Goal: Task Accomplishment & Management: Manage account settings

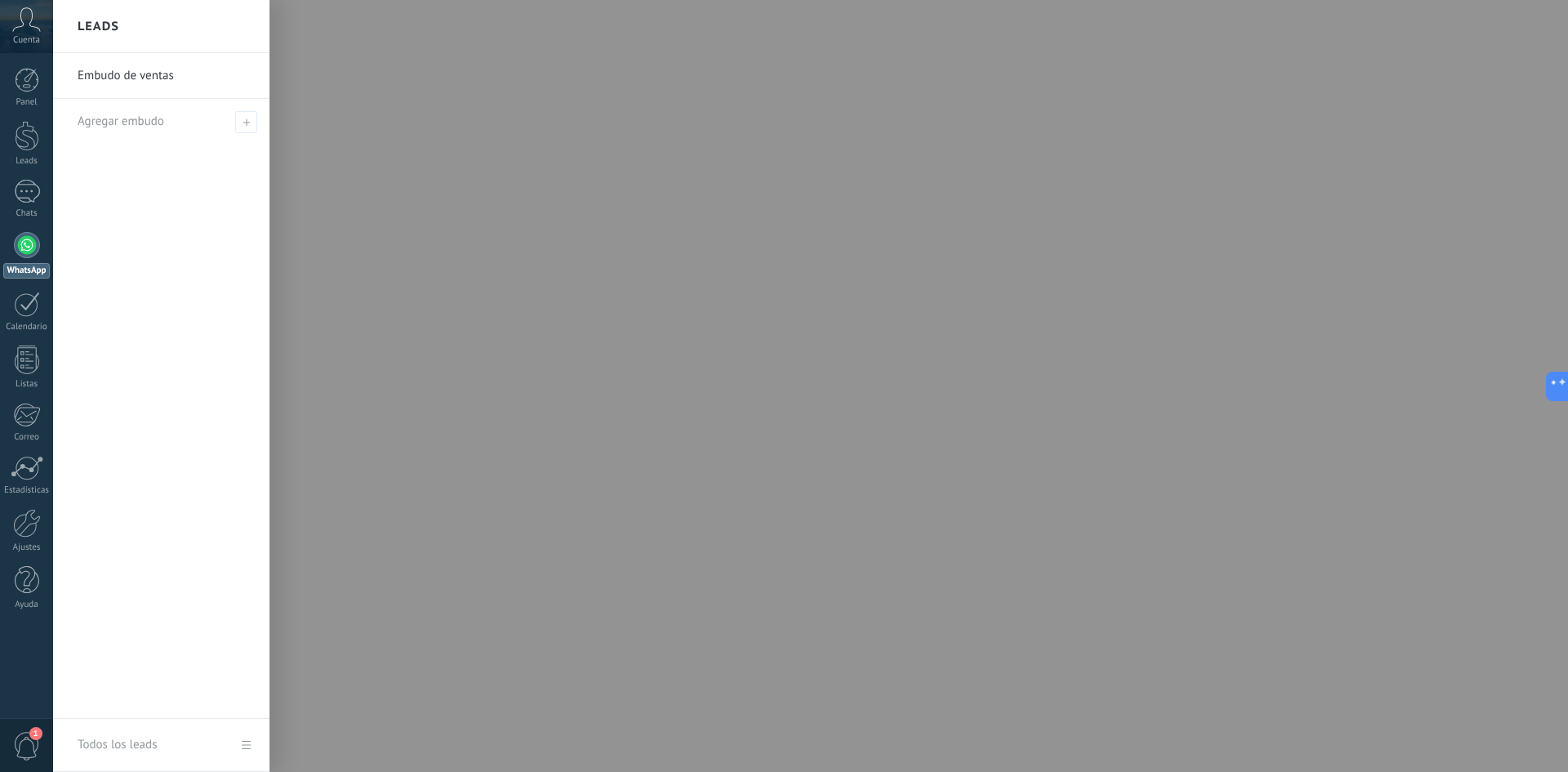
scroll to position [25, 0]
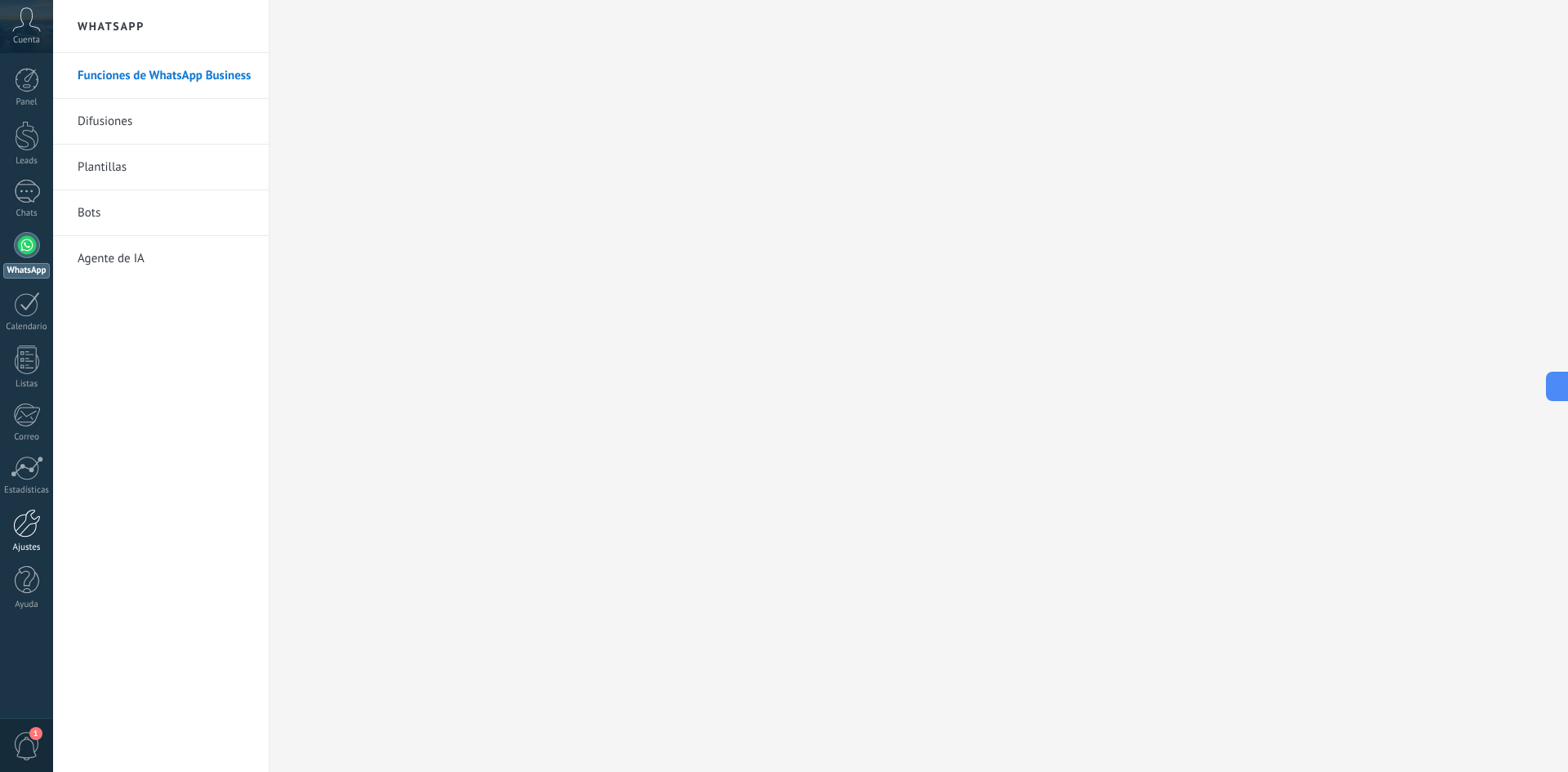
click at [30, 528] on div at bounding box center [27, 524] width 28 height 29
click at [28, 37] on span "Cuenta" at bounding box center [27, 40] width 27 height 11
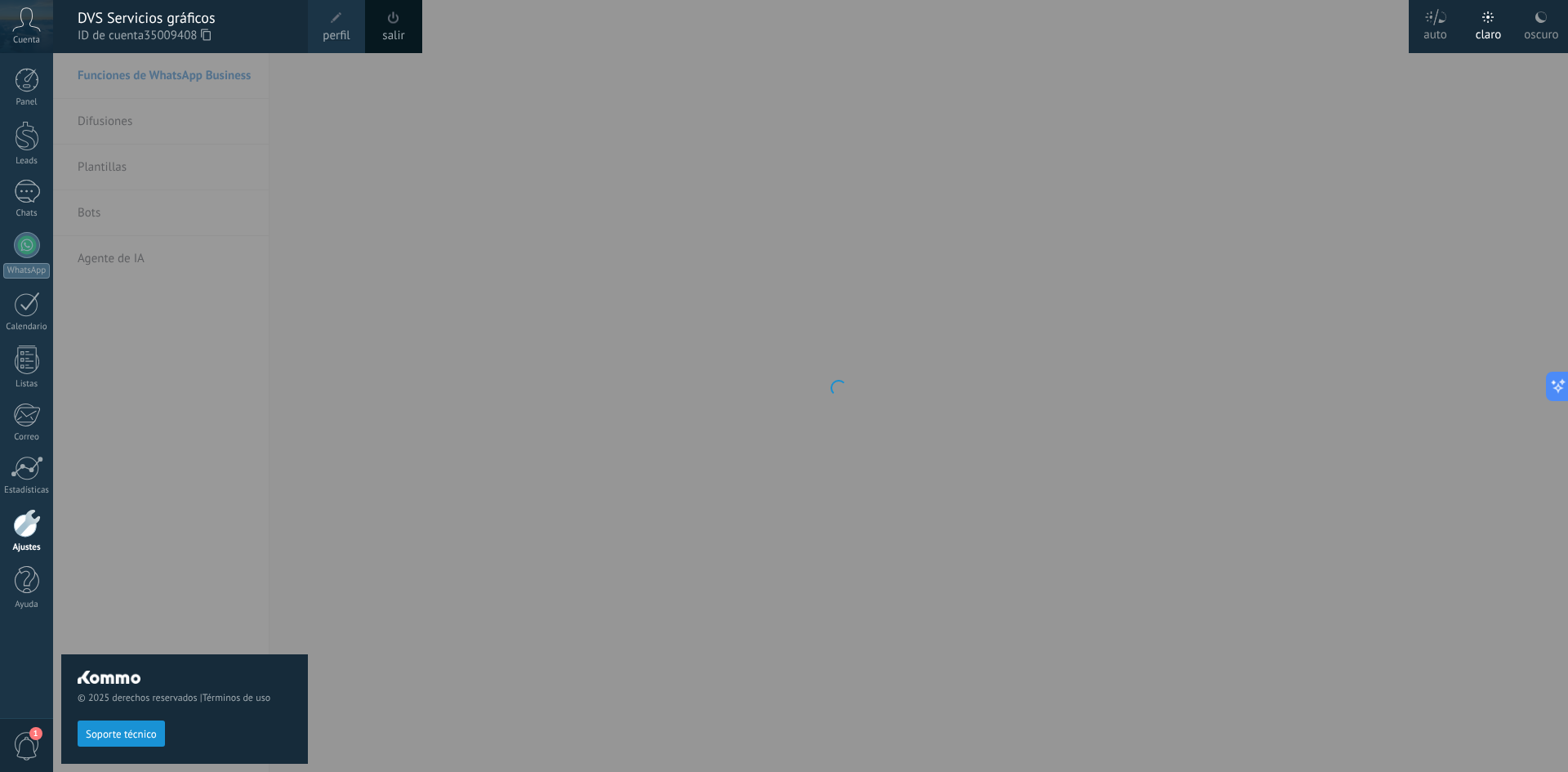
click at [343, 19] on span at bounding box center [336, 17] width 18 height 18
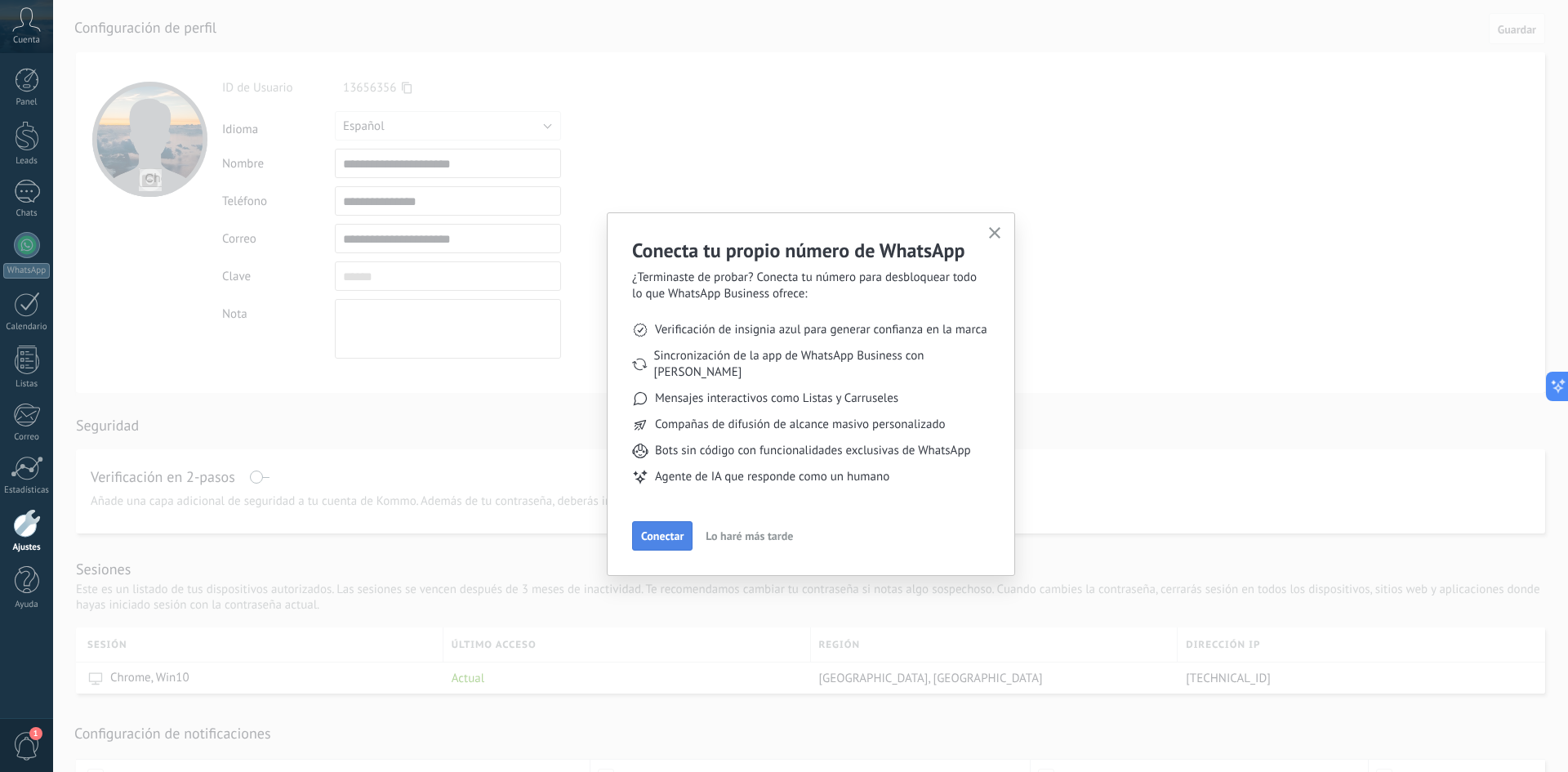
click at [673, 531] on span "Conectar" at bounding box center [662, 536] width 42 height 12
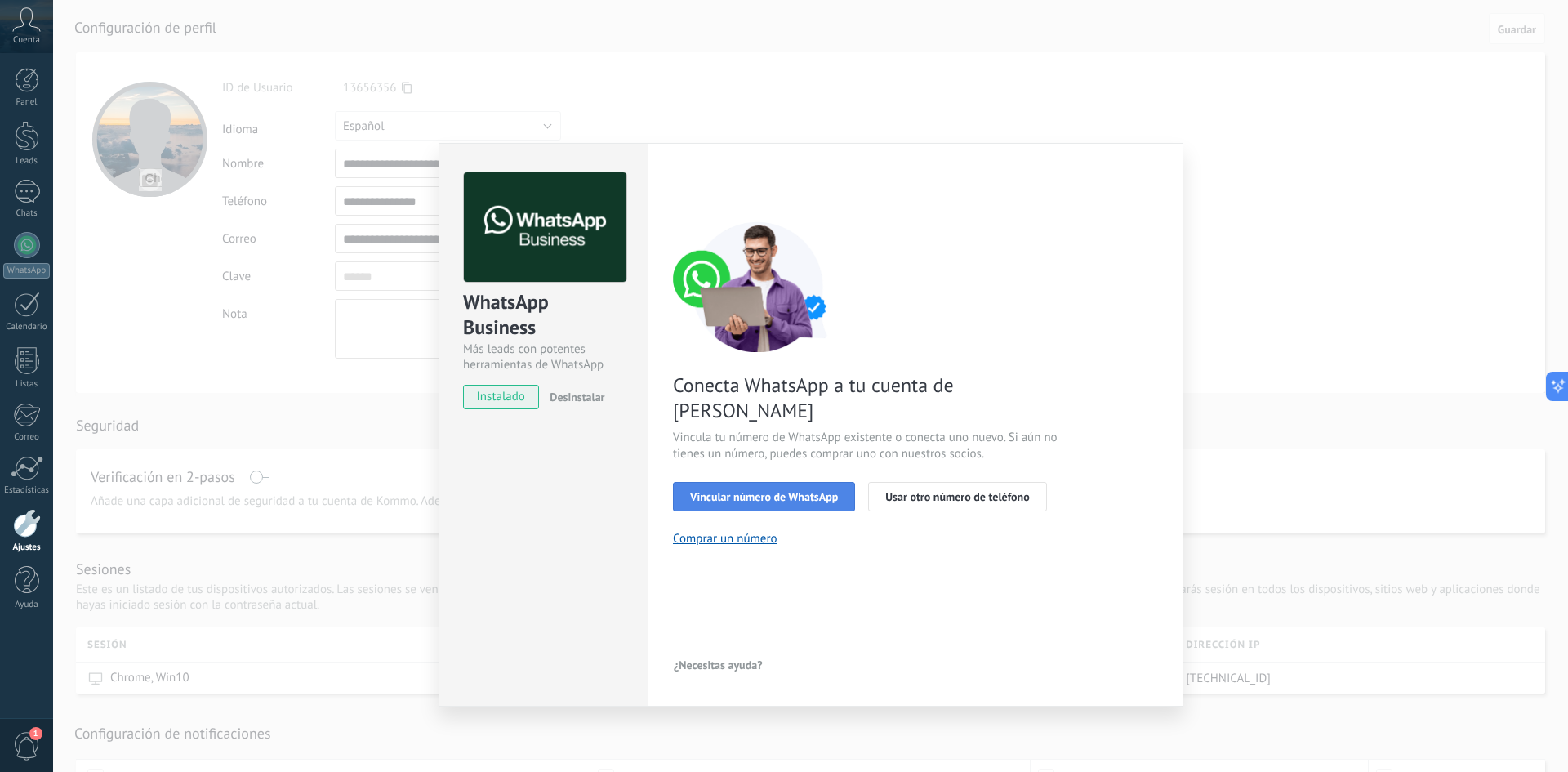
click at [787, 491] on span "Vincular número de WhatsApp" at bounding box center [764, 497] width 148 height 12
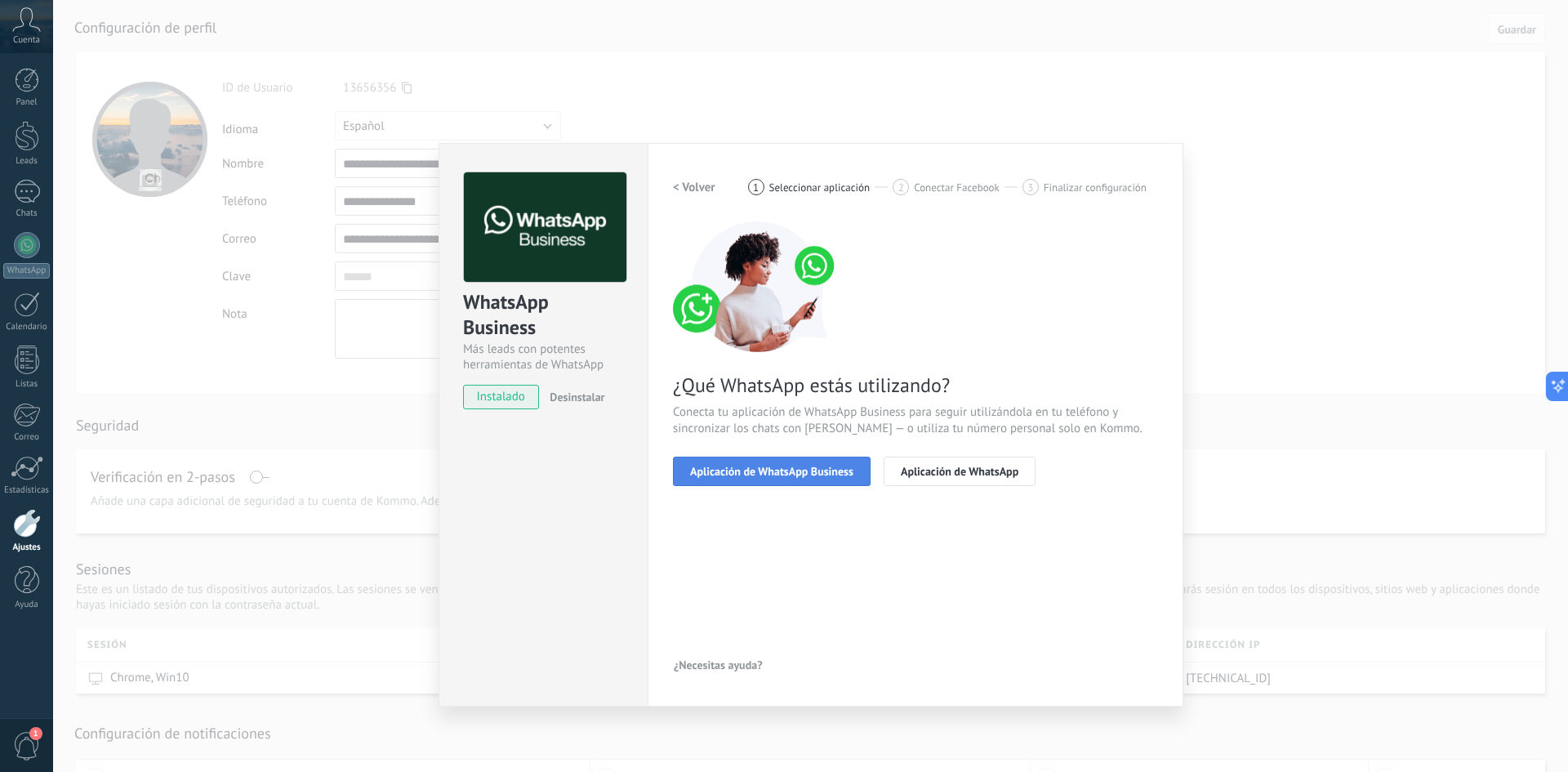
click at [818, 474] on span "Aplicación de WhatsApp Business" at bounding box center [772, 472] width 163 height 12
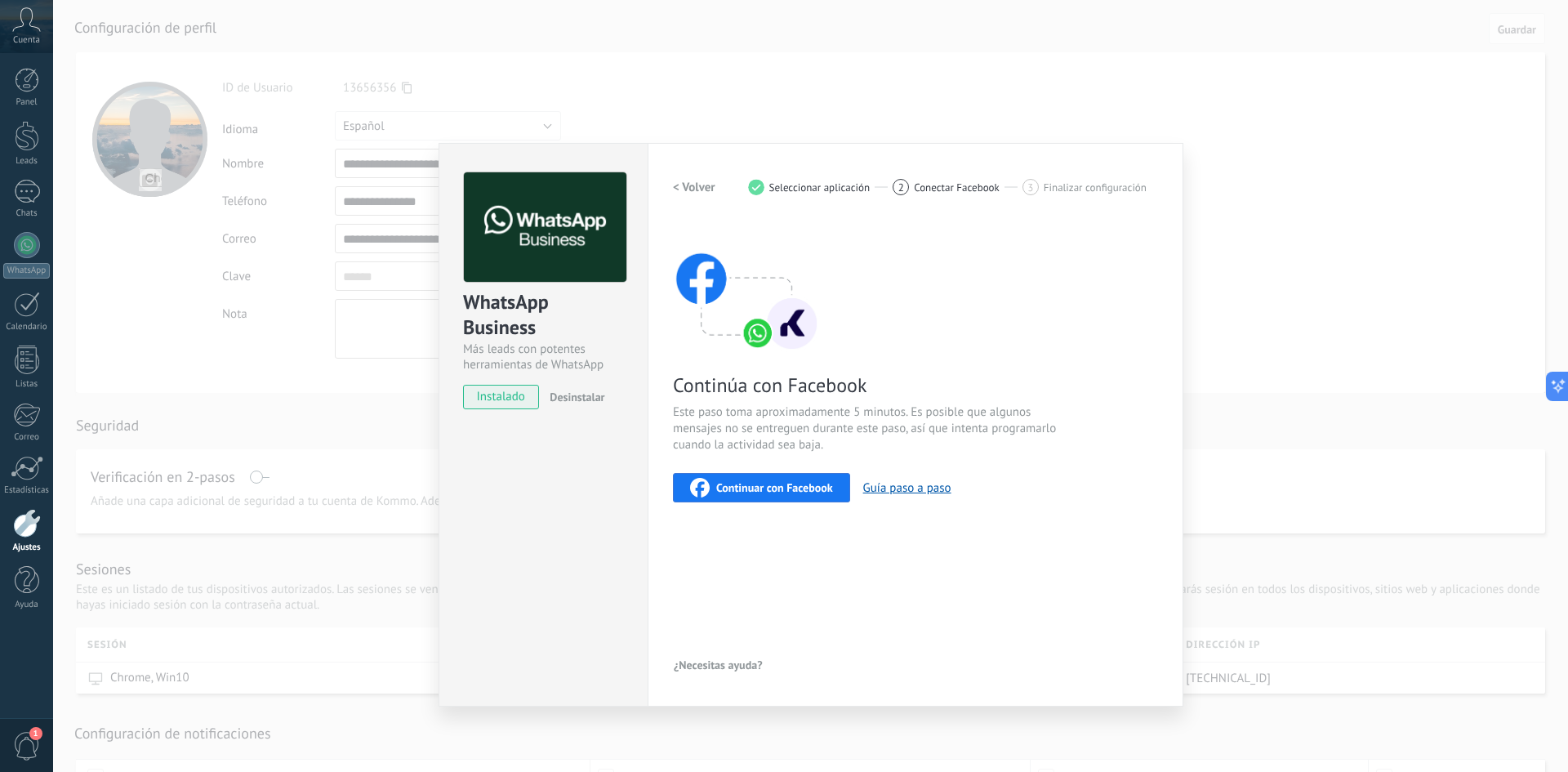
click at [780, 477] on button "Continuar con Facebook" at bounding box center [762, 487] width 177 height 30
click at [798, 493] on span "Continuar con Facebook" at bounding box center [775, 488] width 117 height 12
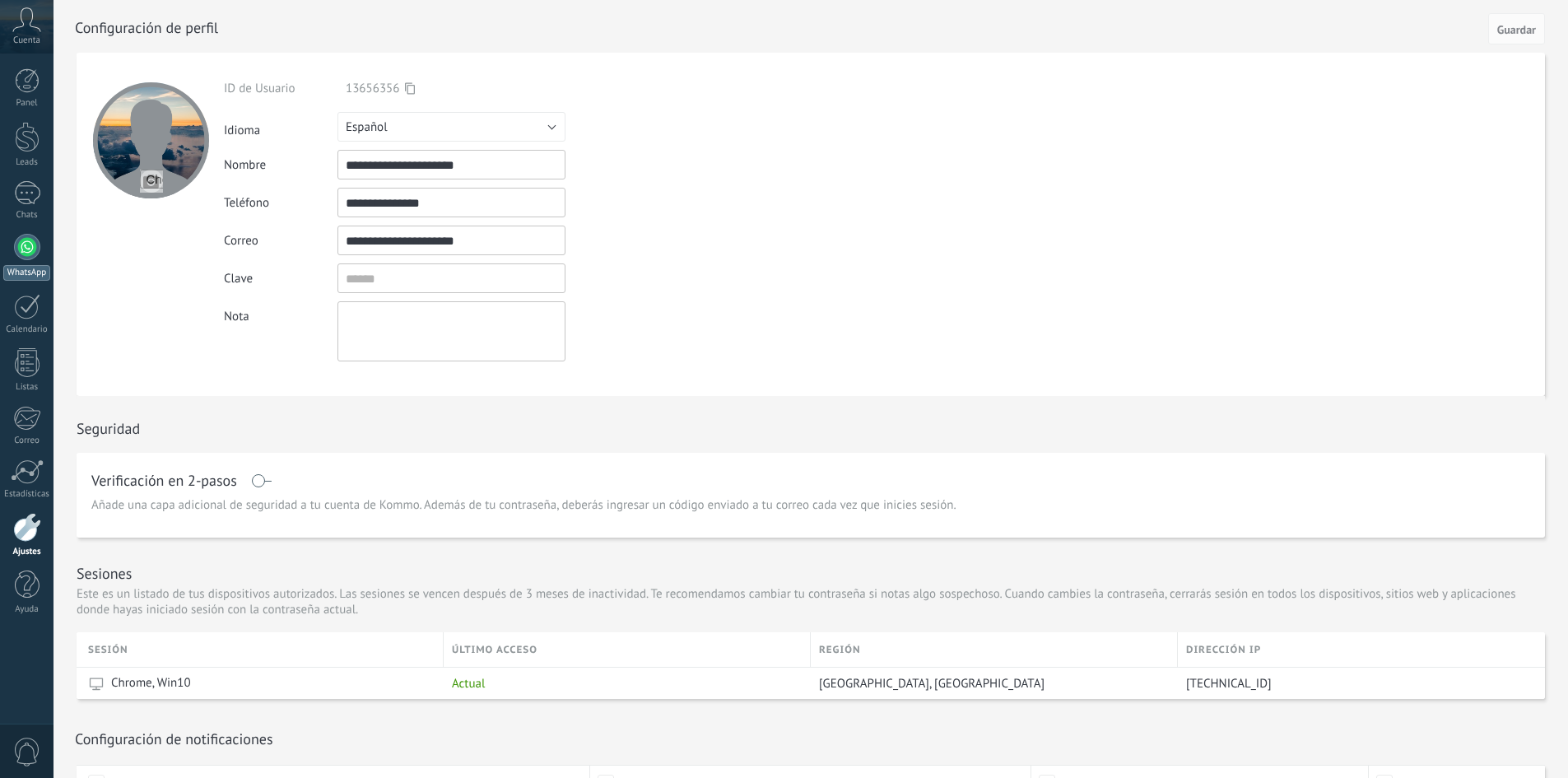
click at [25, 239] on div at bounding box center [26, 246] width 26 height 26
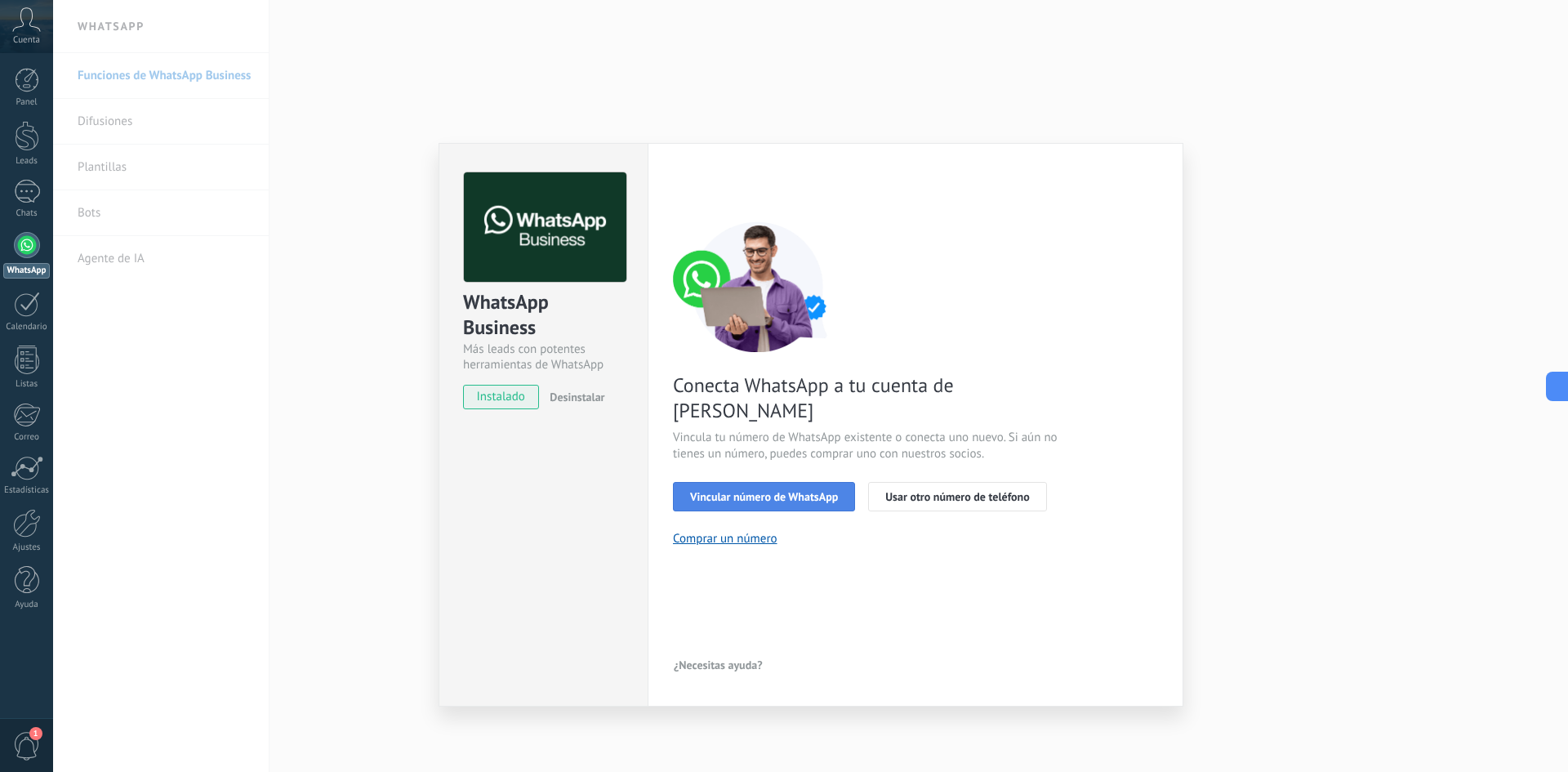
click at [759, 491] on span "Vincular número de WhatsApp" at bounding box center [764, 497] width 148 height 12
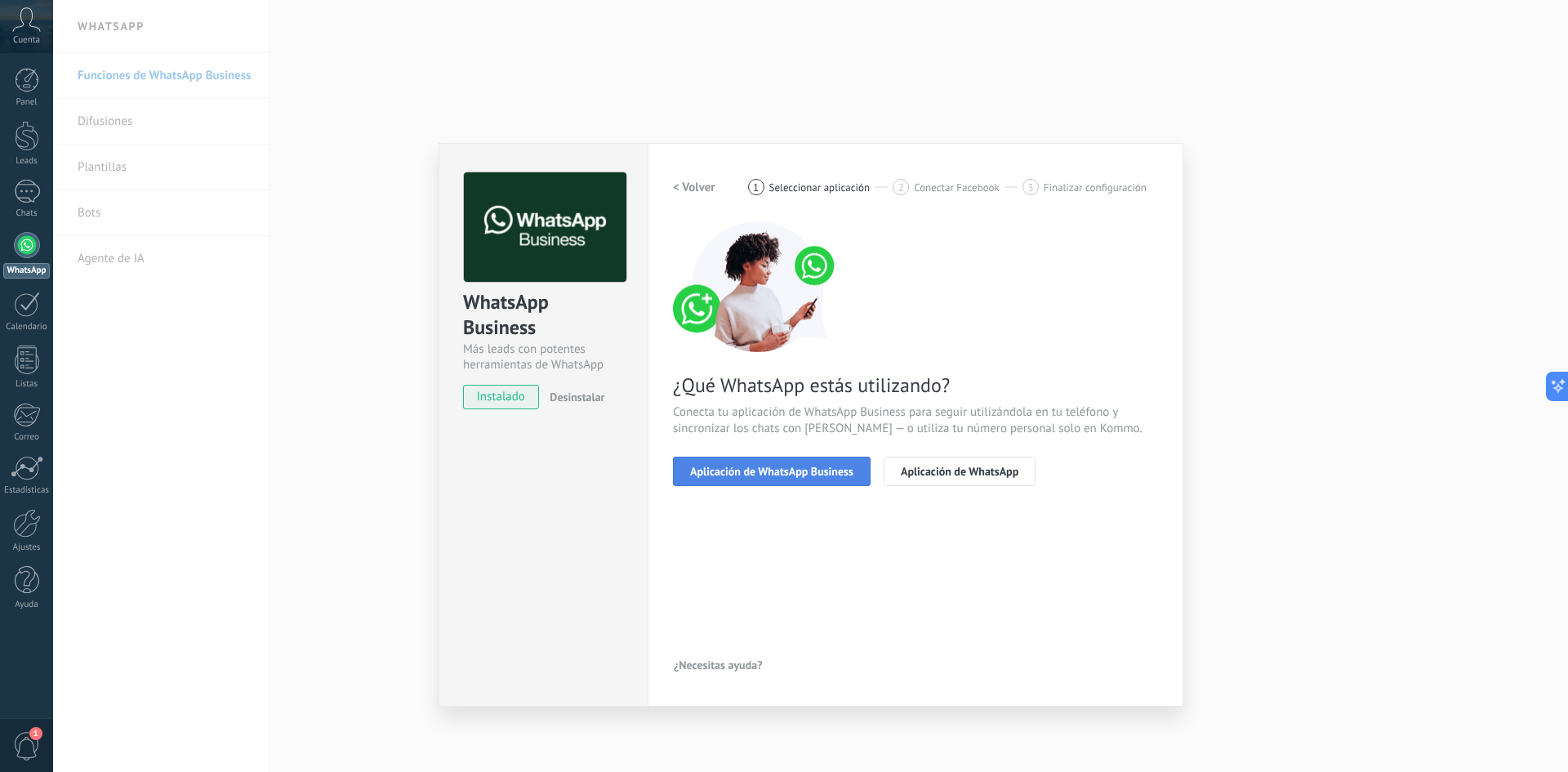
click at [814, 475] on span "Aplicación de WhatsApp Business" at bounding box center [772, 472] width 163 height 12
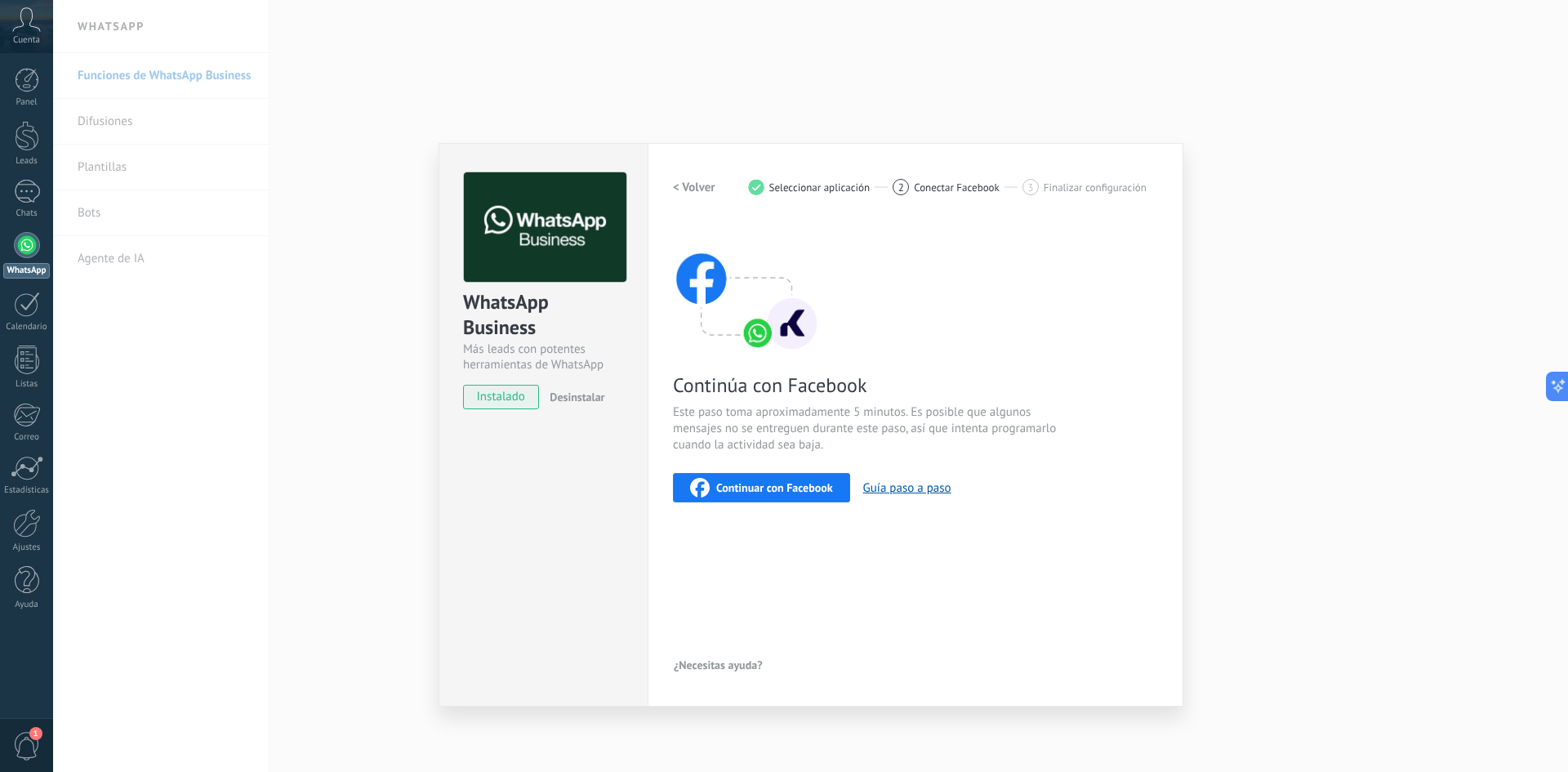
click at [739, 493] on span "Continuar con Facebook" at bounding box center [775, 488] width 117 height 12
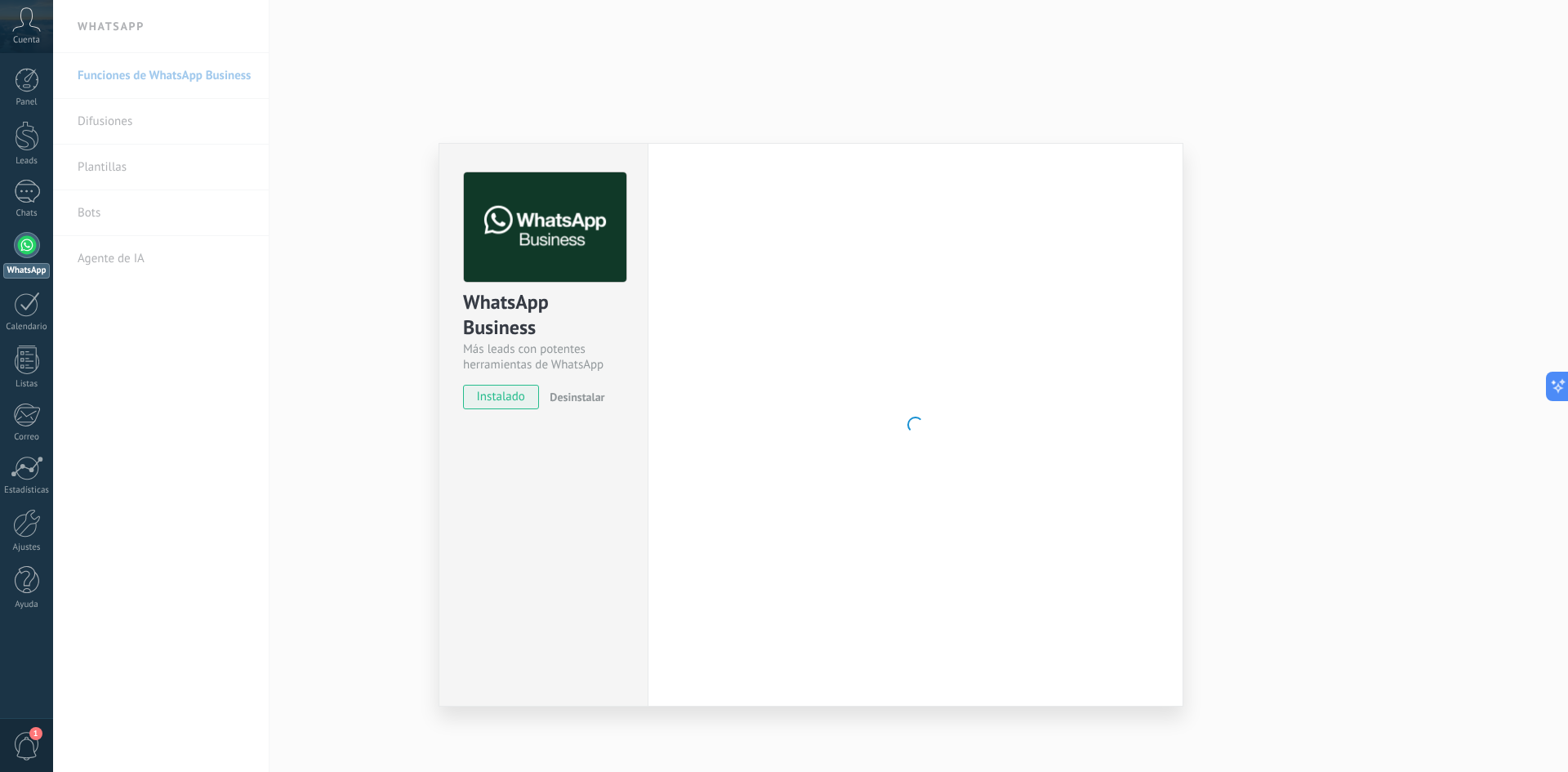
click at [1256, 289] on div "WhatsApp Business Más leads con potentes herramientas de WhatsApp instalado Des…" at bounding box center [810, 386] width 1515 height 772
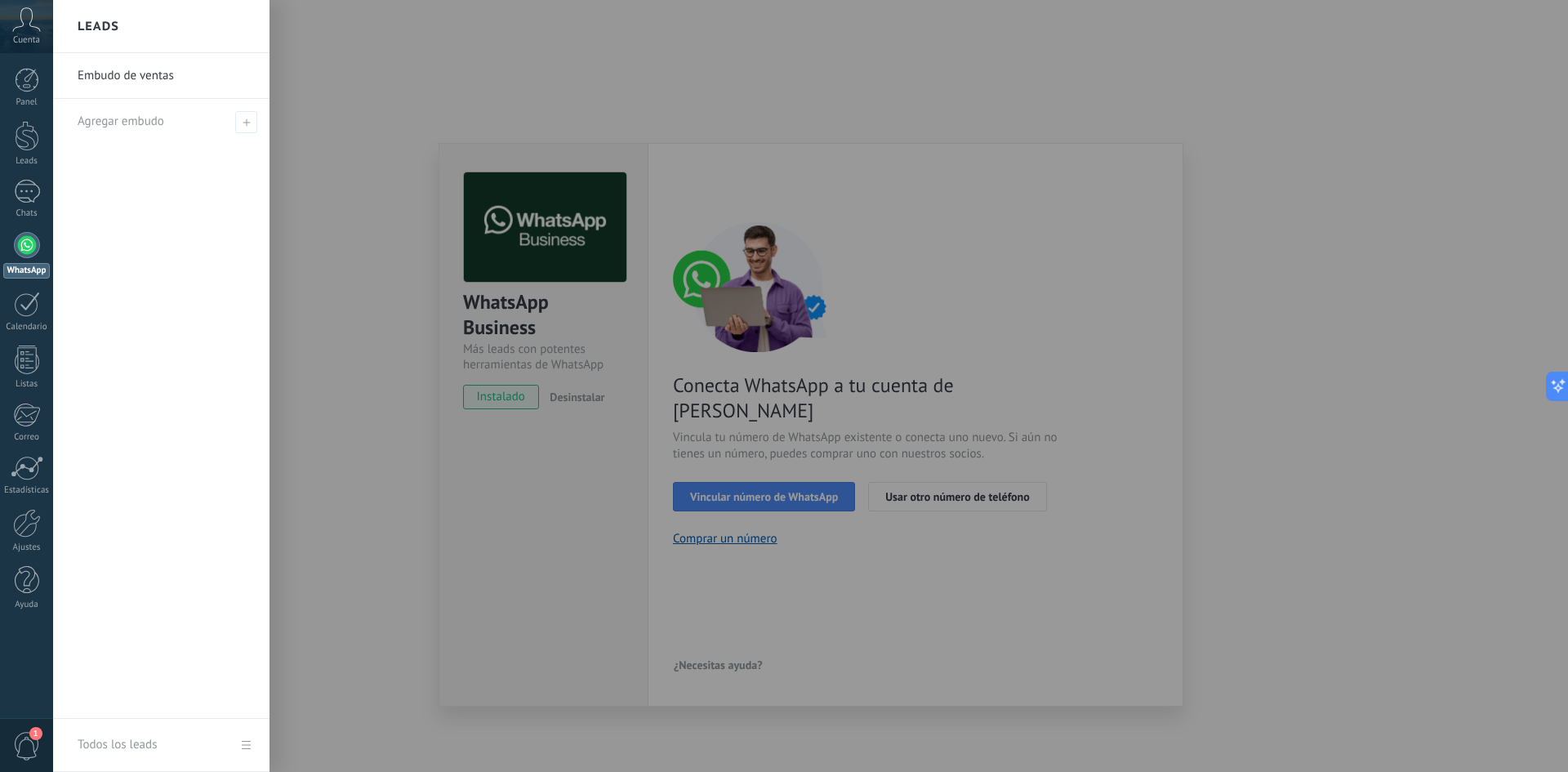
click at [706, 431] on div at bounding box center [837, 386] width 1568 height 772
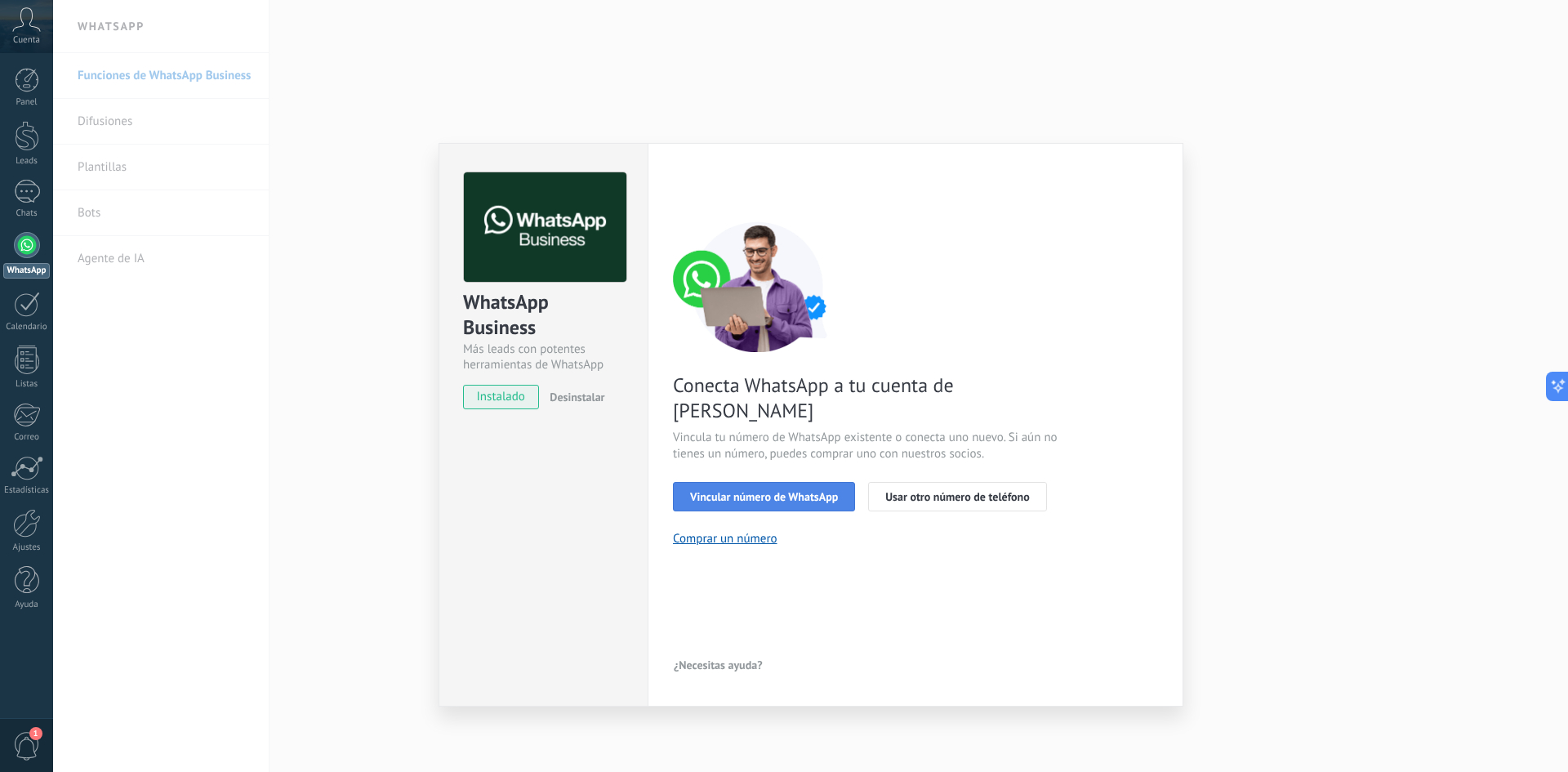
click at [712, 491] on span "Vincular número de WhatsApp" at bounding box center [764, 497] width 148 height 12
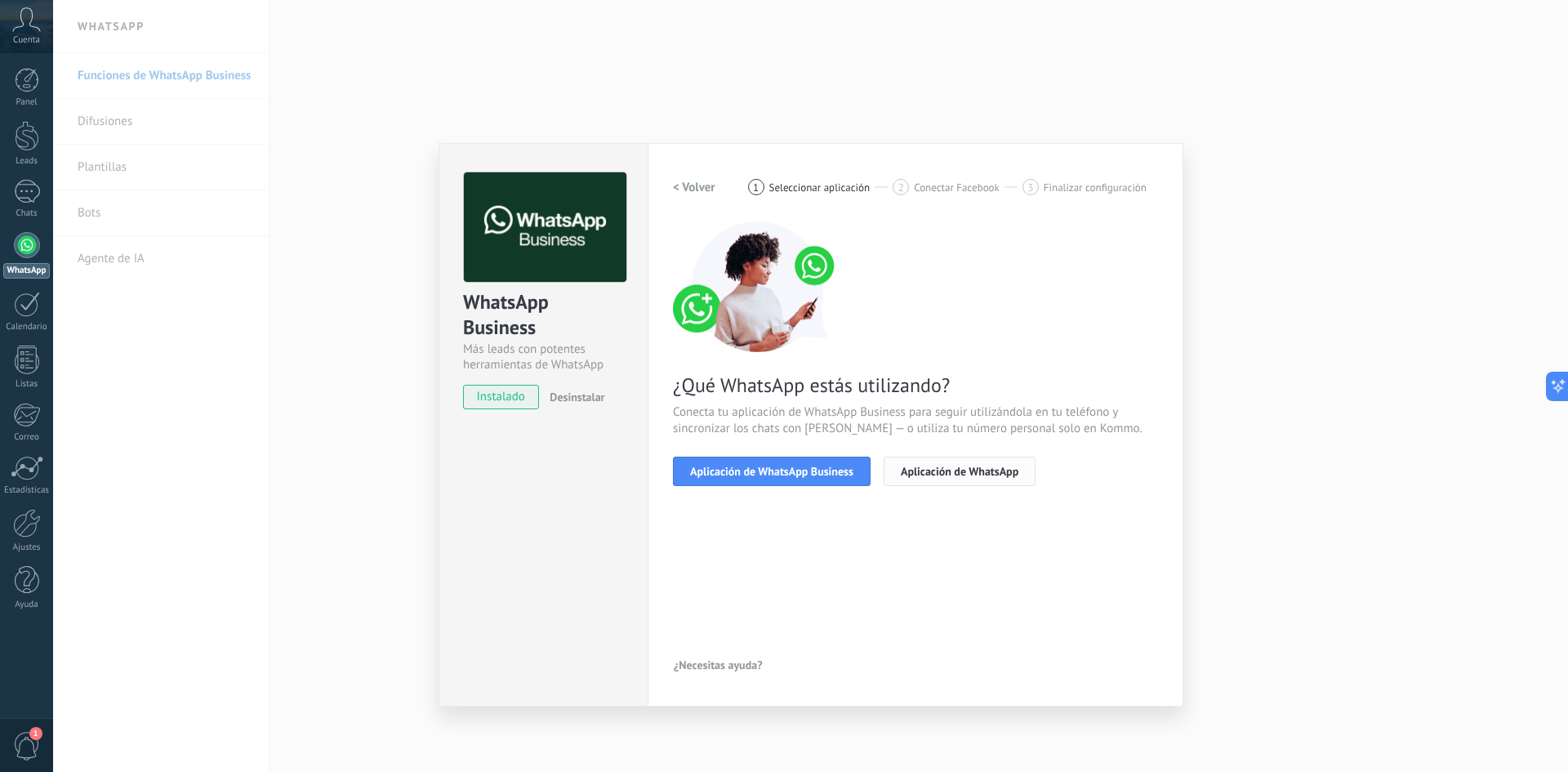
click at [982, 458] on button "Aplicación de WhatsApp" at bounding box center [960, 471] width 152 height 30
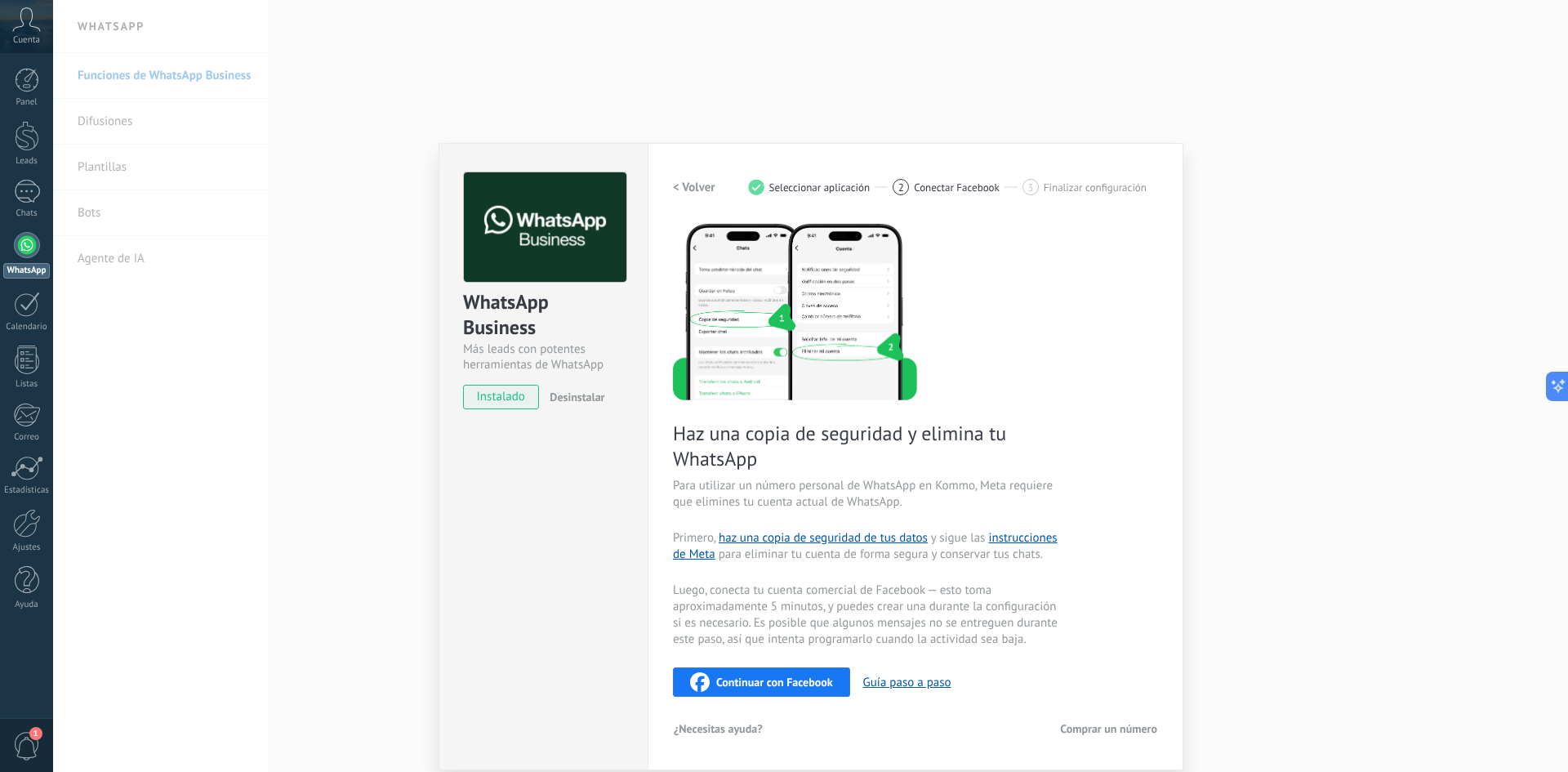
click at [798, 669] on button "Continuar con Facebook" at bounding box center [762, 683] width 177 height 30
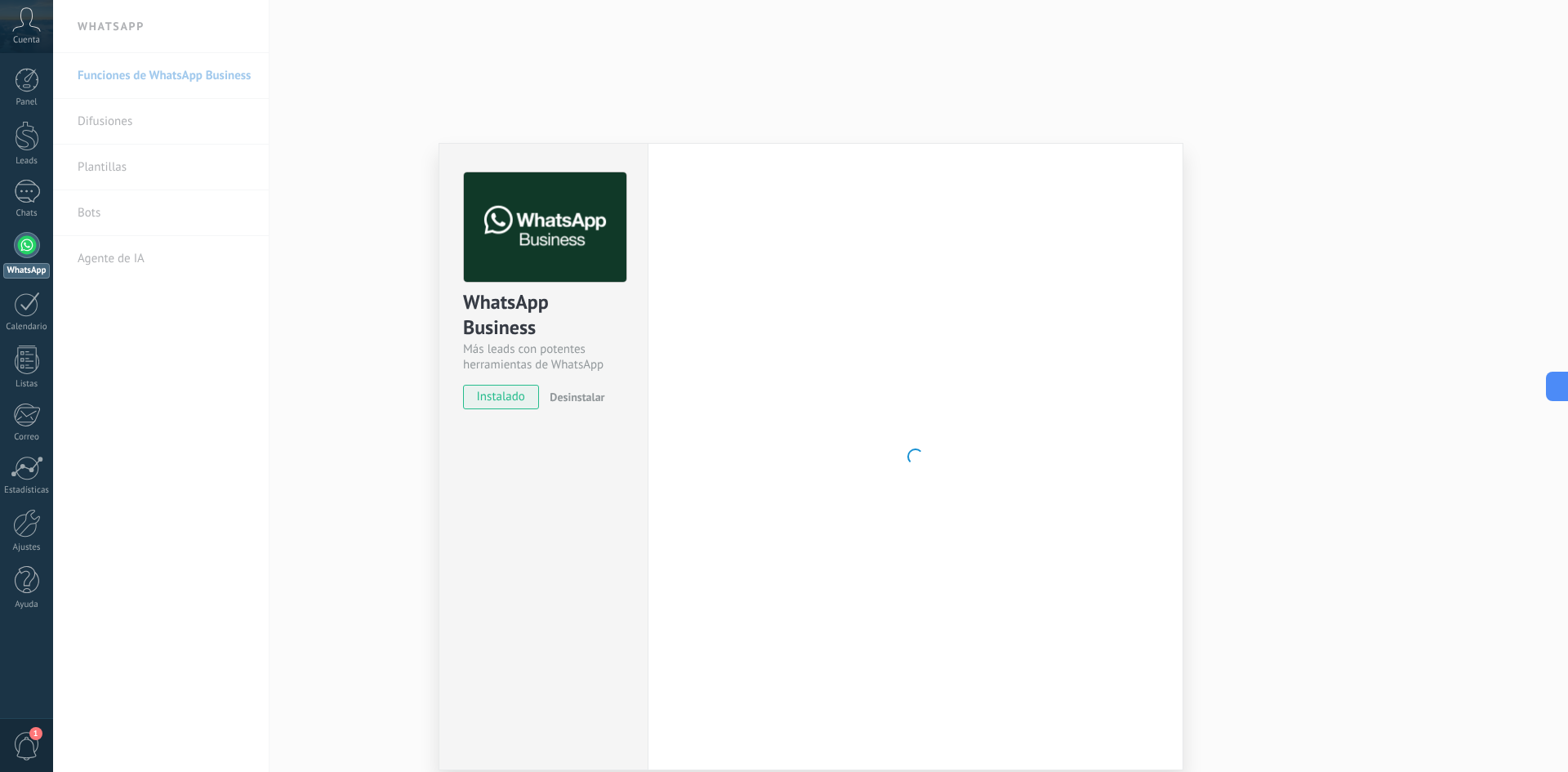
click at [852, 339] on div at bounding box center [916, 457] width 485 height 569
click at [222, 149] on div "WhatsApp Business Más leads con potentes herramientas de WhatsApp instalado Des…" at bounding box center [810, 386] width 1515 height 772
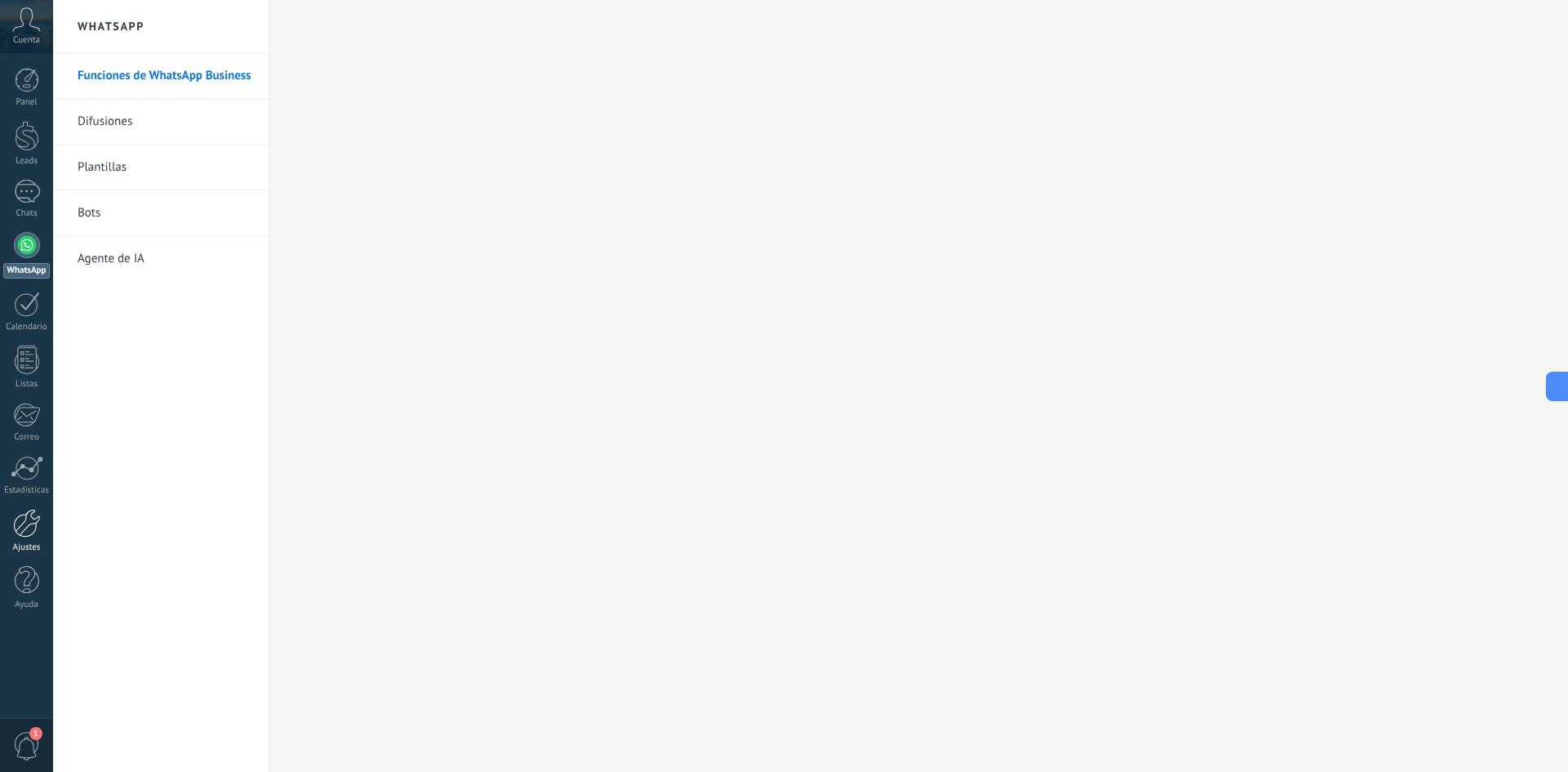
click at [35, 531] on div at bounding box center [27, 524] width 28 height 29
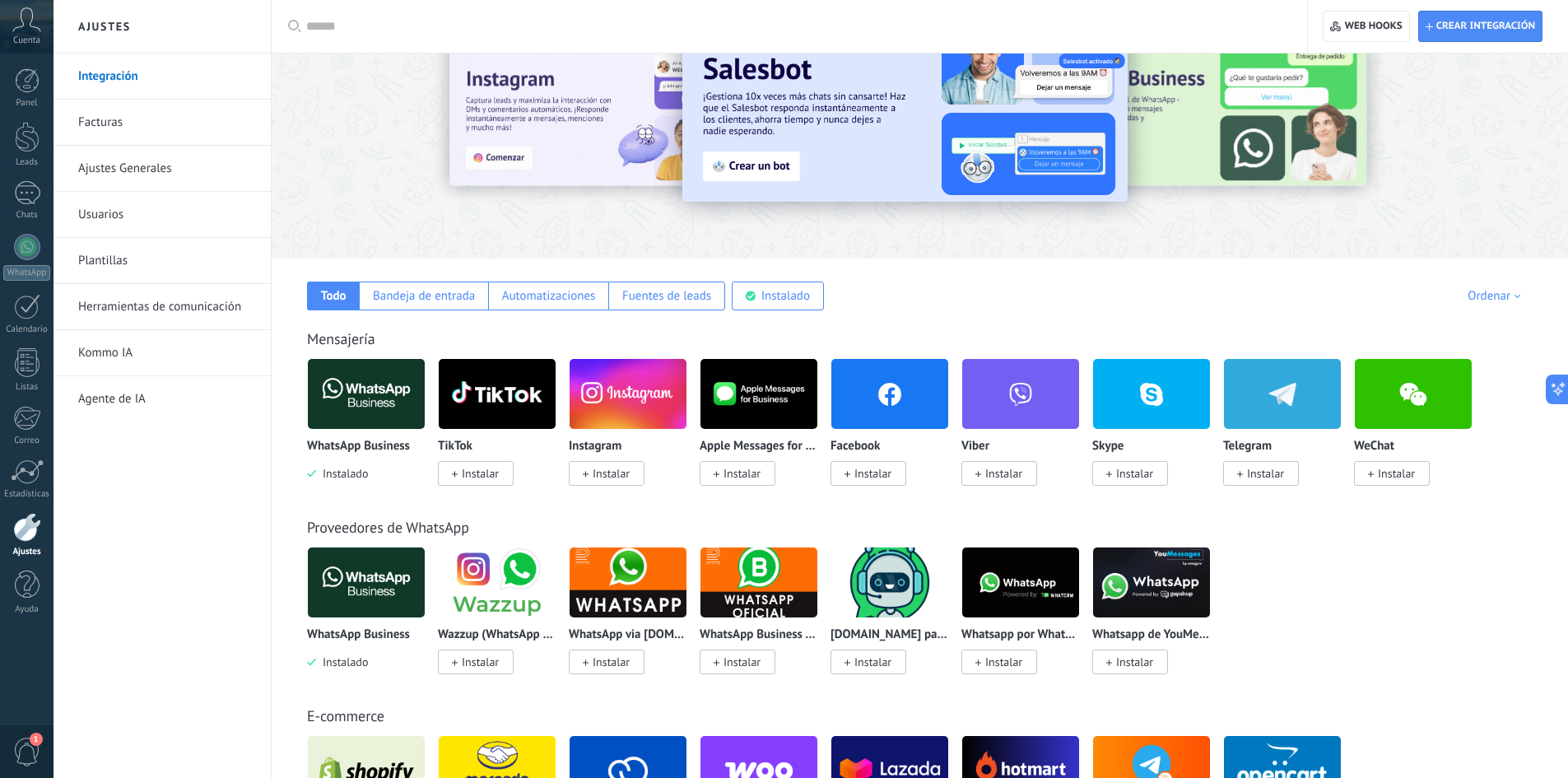
scroll to position [165, 0]
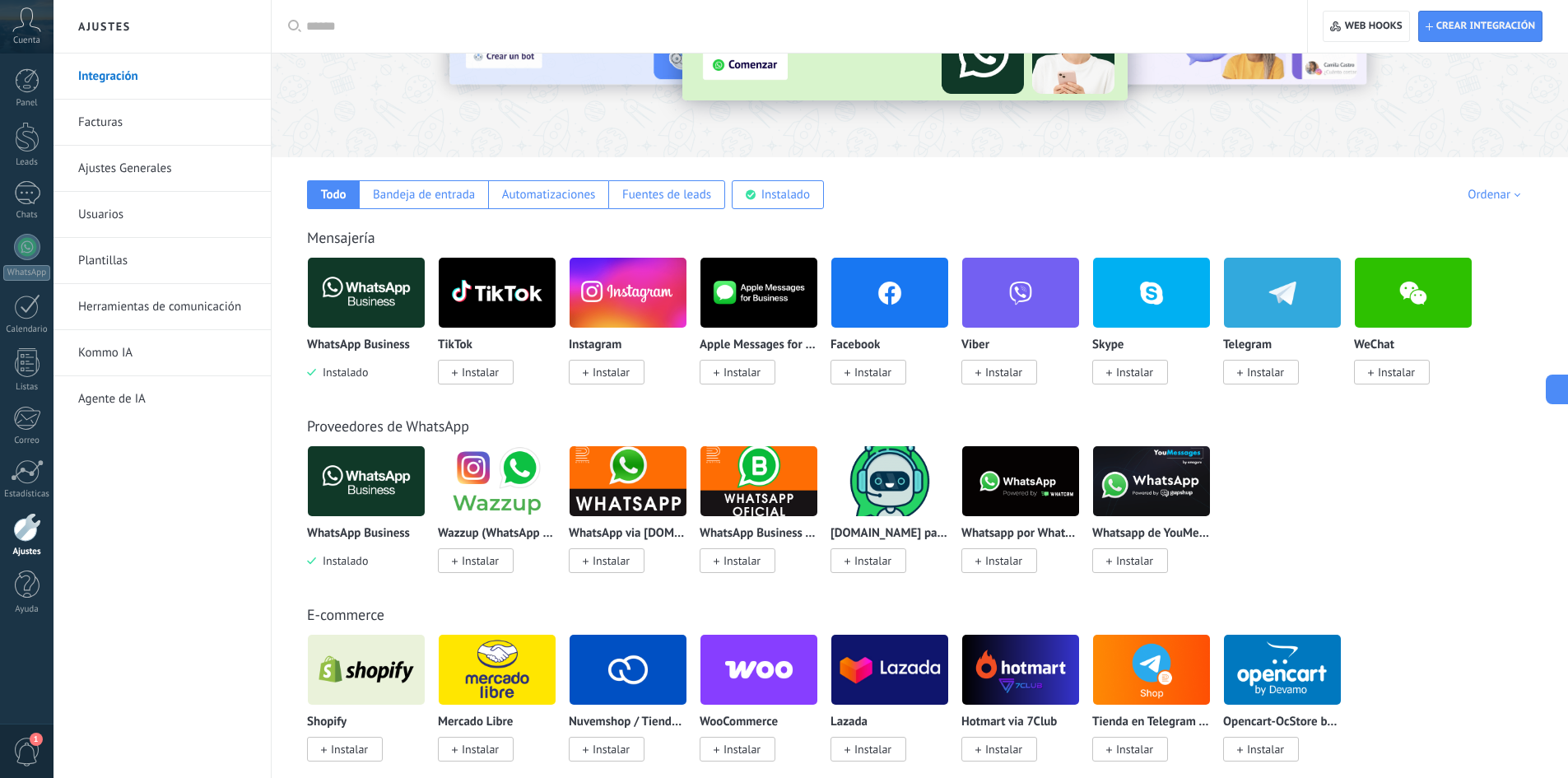
click at [1418, 458] on div "WhatsApp Business Instalado Wazzup (WhatsApp & Instagram) Instalar WhatsApp via…" at bounding box center [929, 519] width 1244 height 147
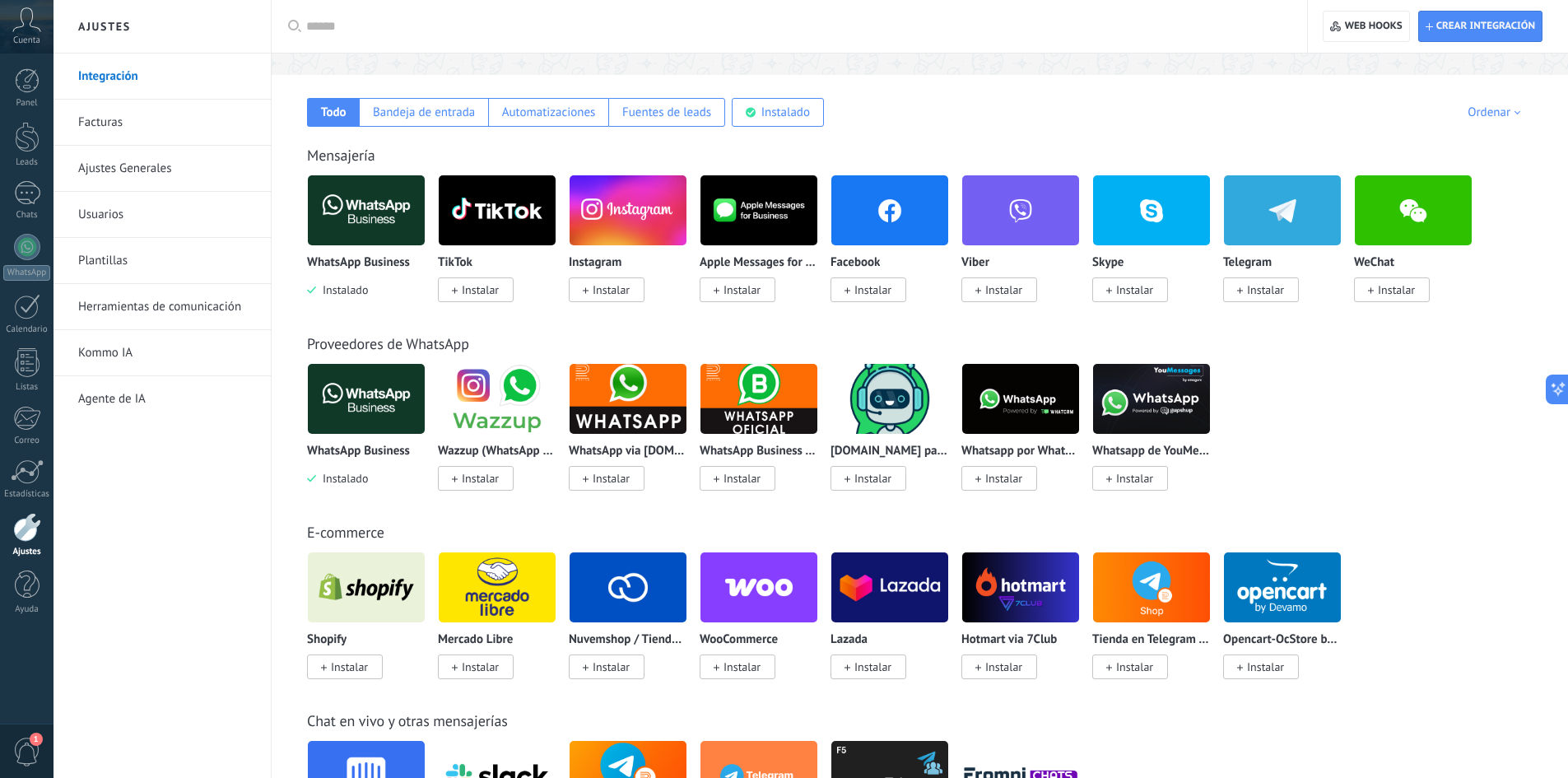
click at [1418, 458] on div "WhatsApp Business Instalado Wazzup (WhatsApp & Instagram) Instalar WhatsApp via…" at bounding box center [929, 437] width 1244 height 147
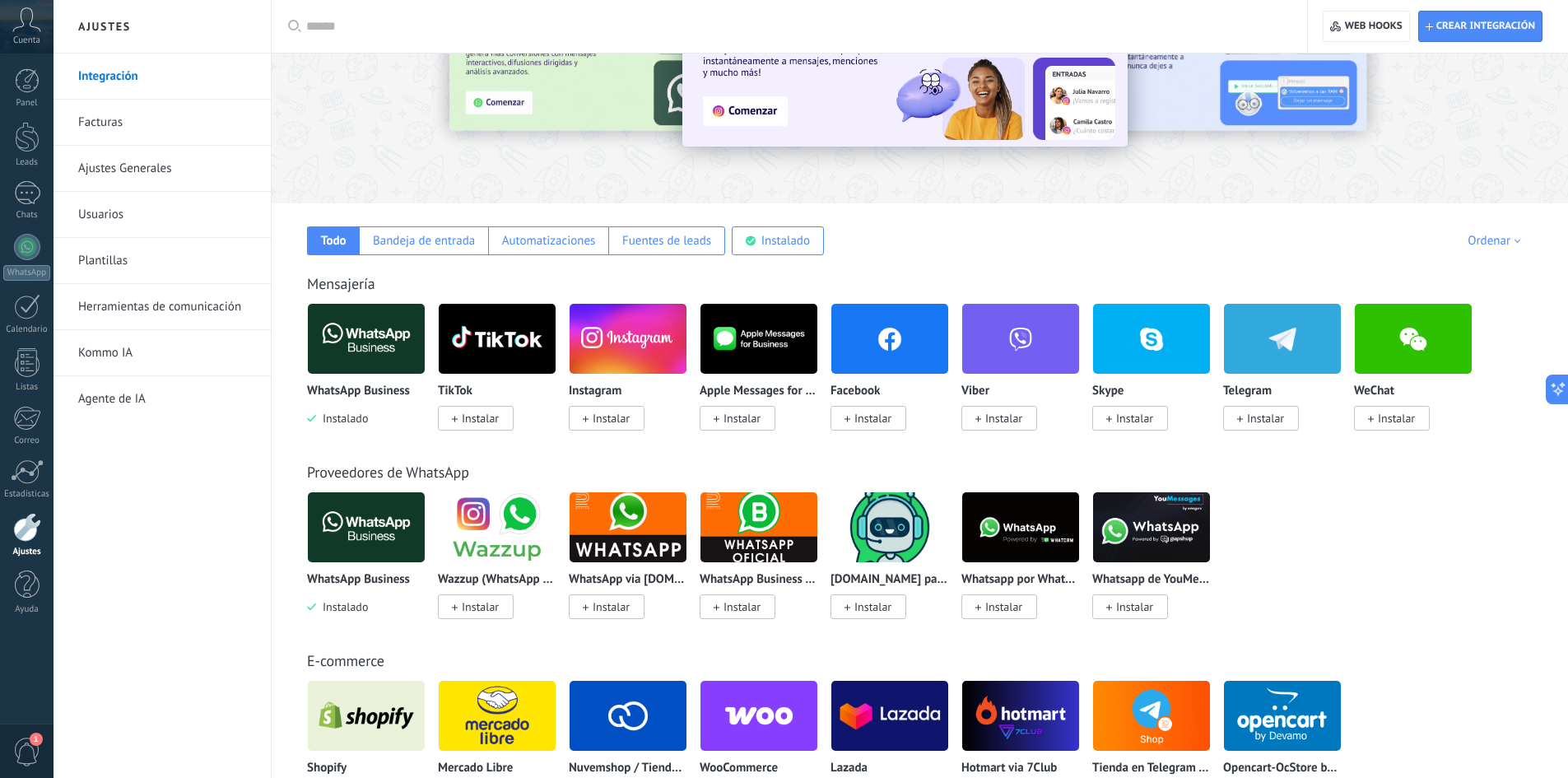
scroll to position [112, 0]
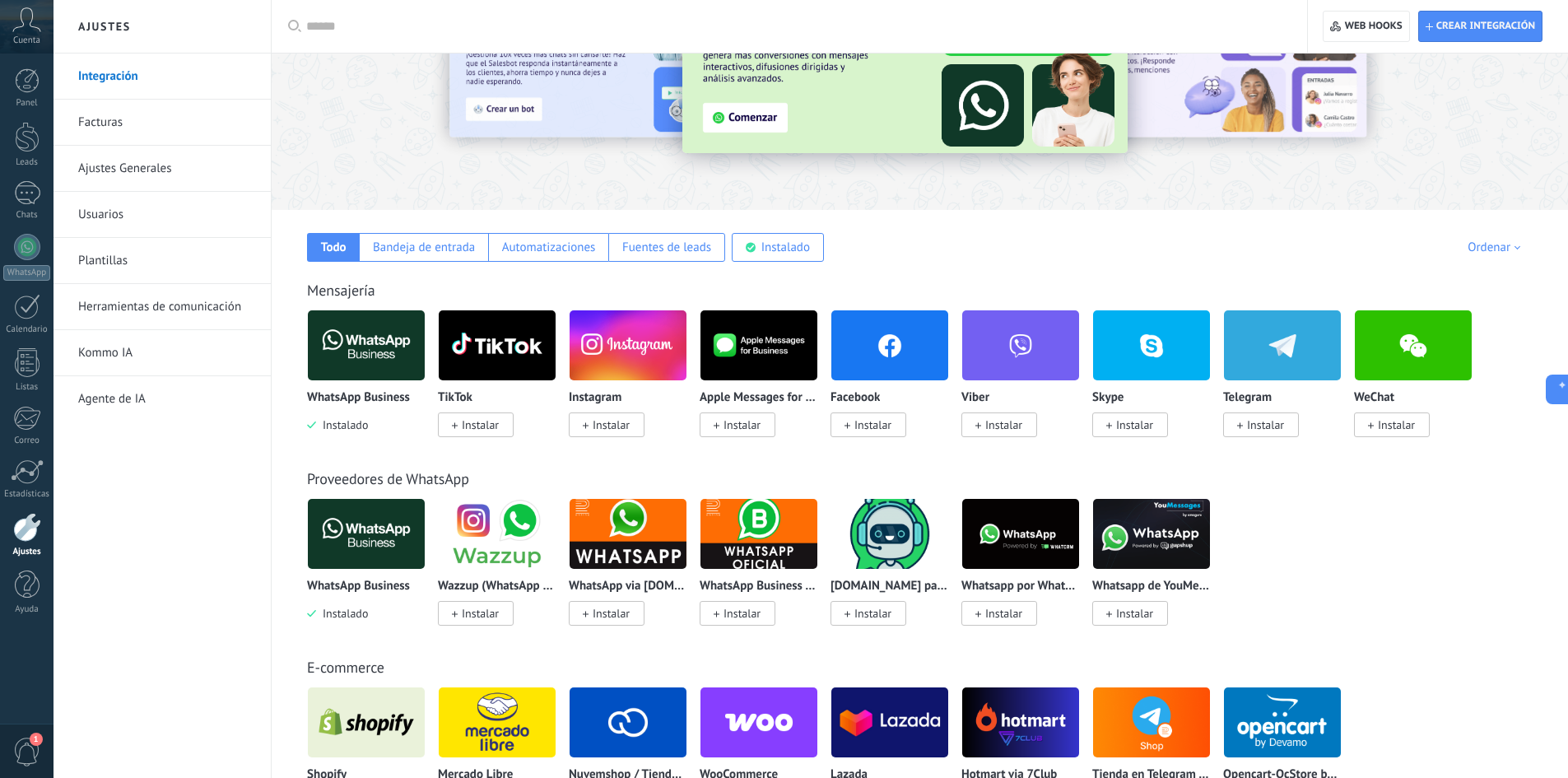
click at [19, 38] on span "Cuenta" at bounding box center [27, 41] width 27 height 11
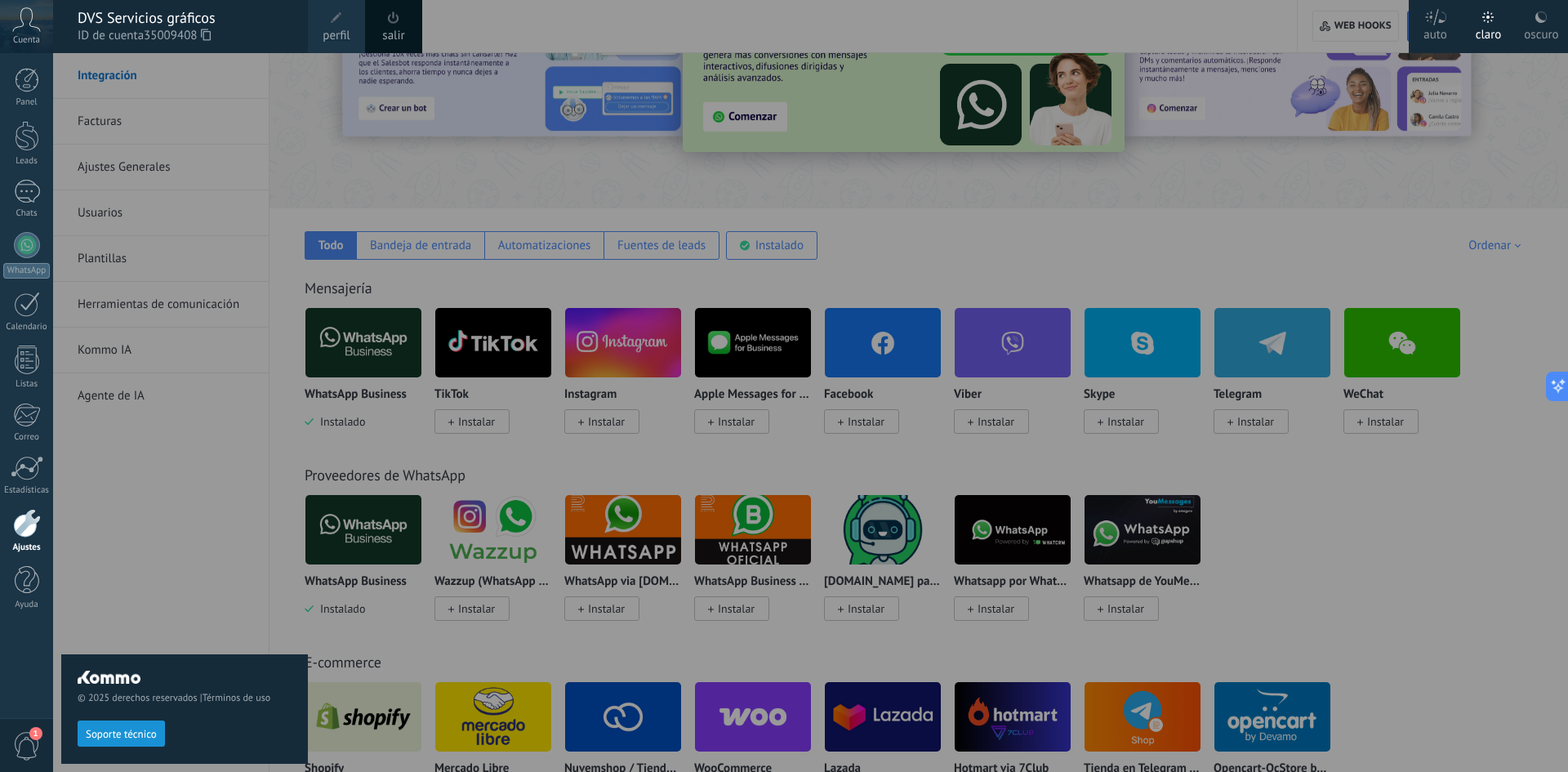
click at [342, 24] on span at bounding box center [336, 17] width 18 height 18
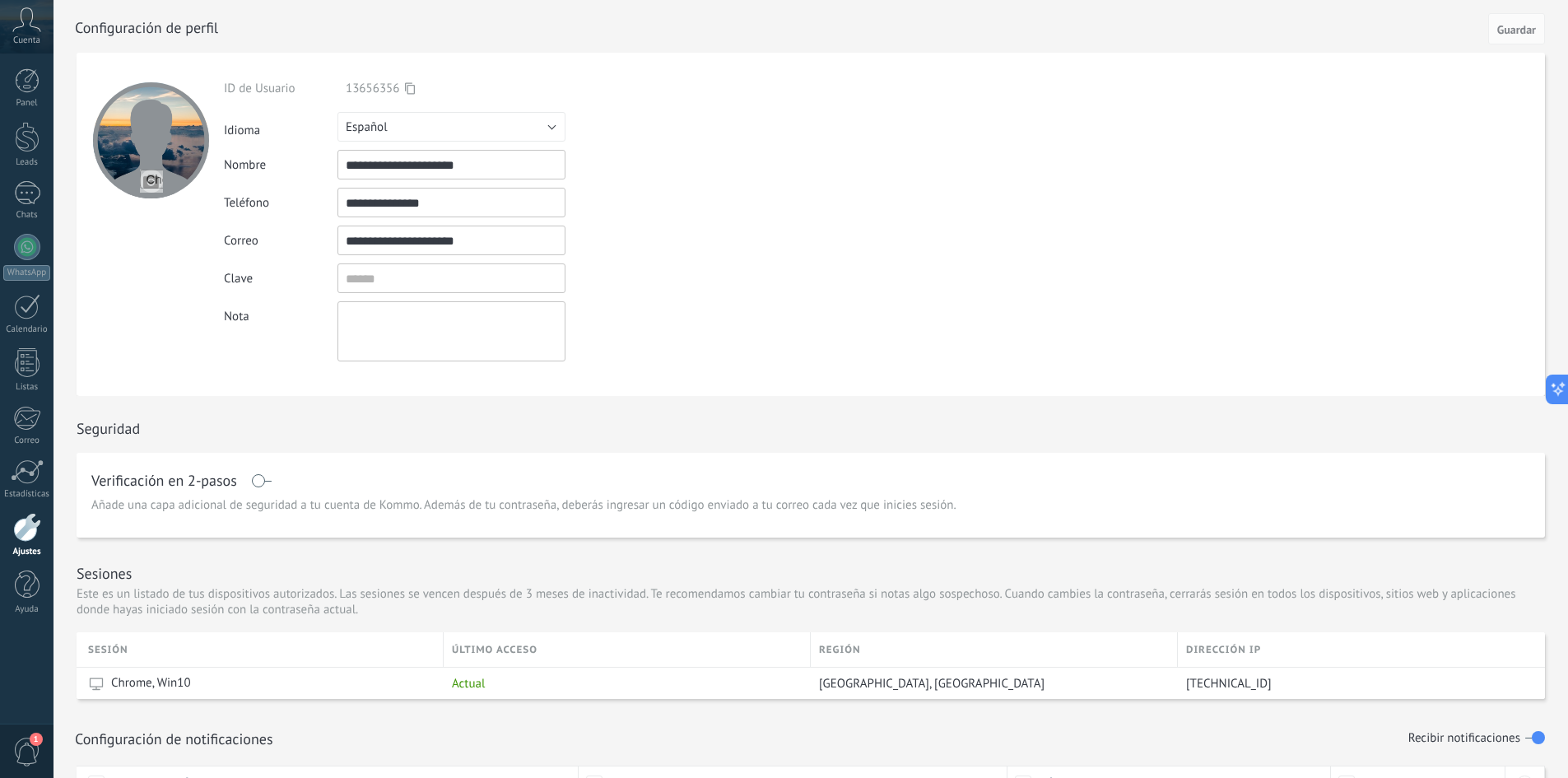
drag, startPoint x: 173, startPoint y: 168, endPoint x: 155, endPoint y: 180, distance: 21.6
click at [156, 179] on div at bounding box center [151, 140] width 116 height 116
click at [155, 180] on input "file" at bounding box center [152, 181] width 23 height 23
type input "**********"
click at [175, 157] on div at bounding box center [151, 140] width 116 height 116
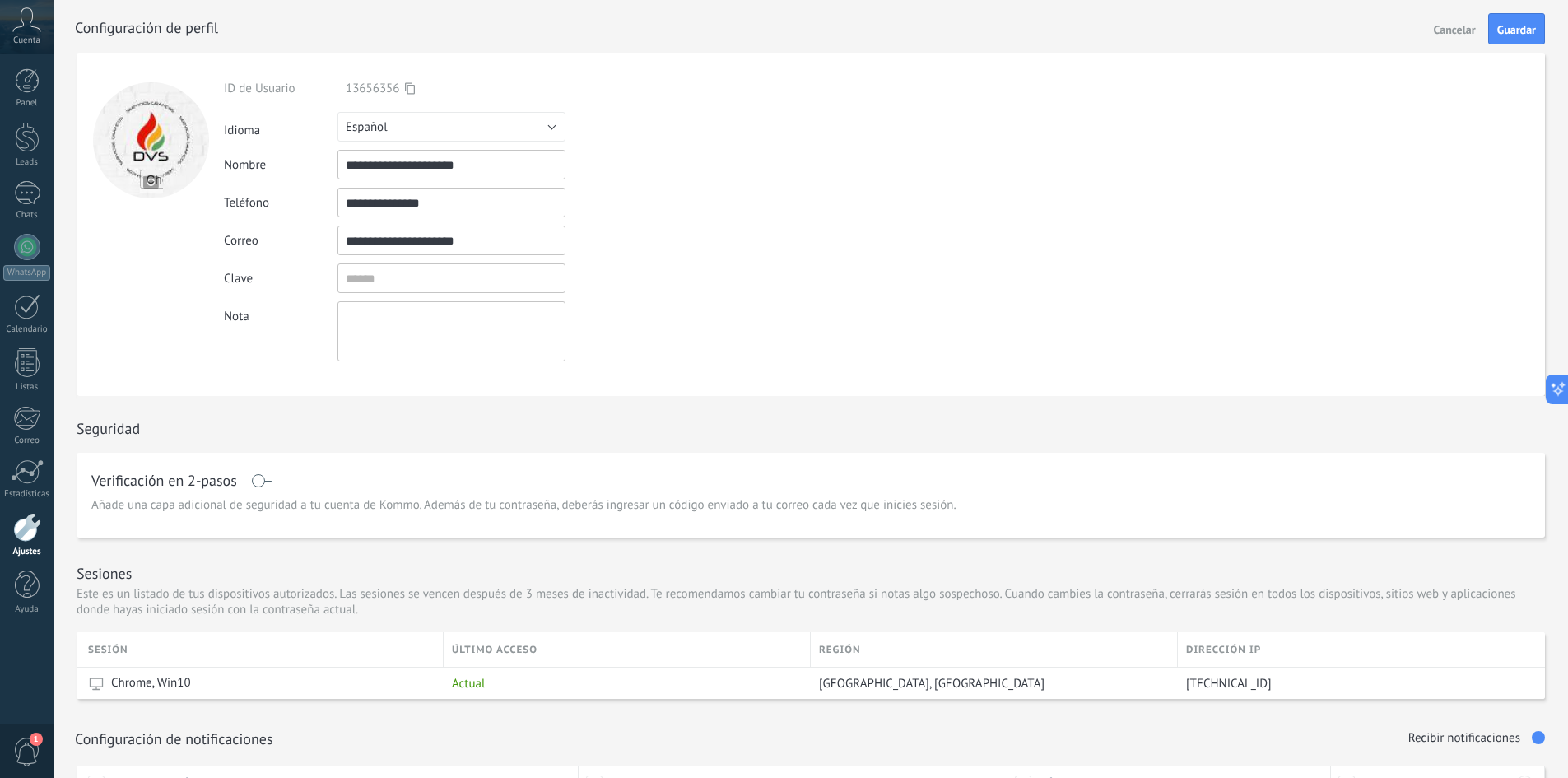
click at [148, 185] on input "file" at bounding box center [152, 181] width 23 height 23
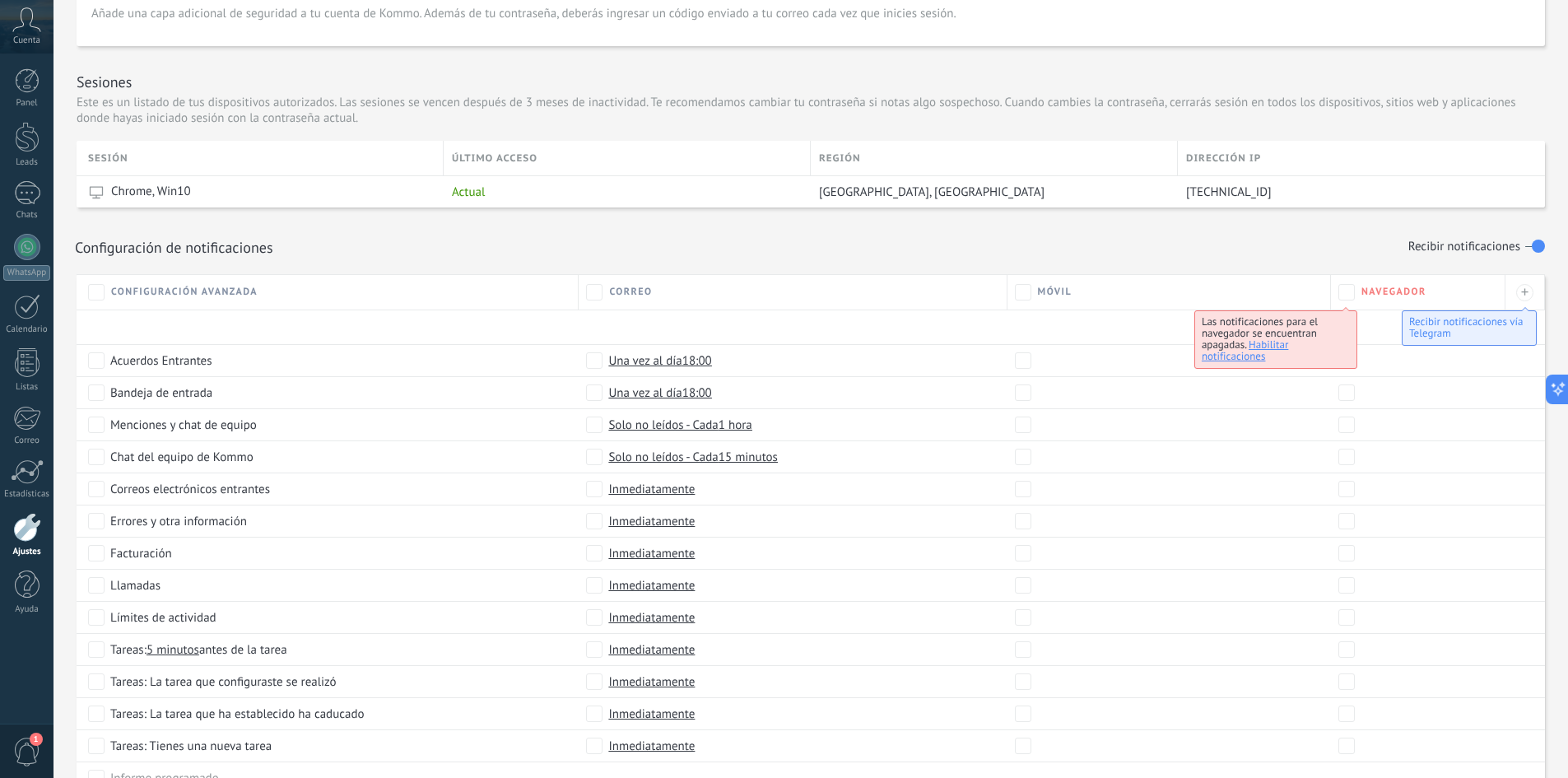
scroll to position [494, 0]
click at [16, 23] on icon at bounding box center [27, 20] width 29 height 25
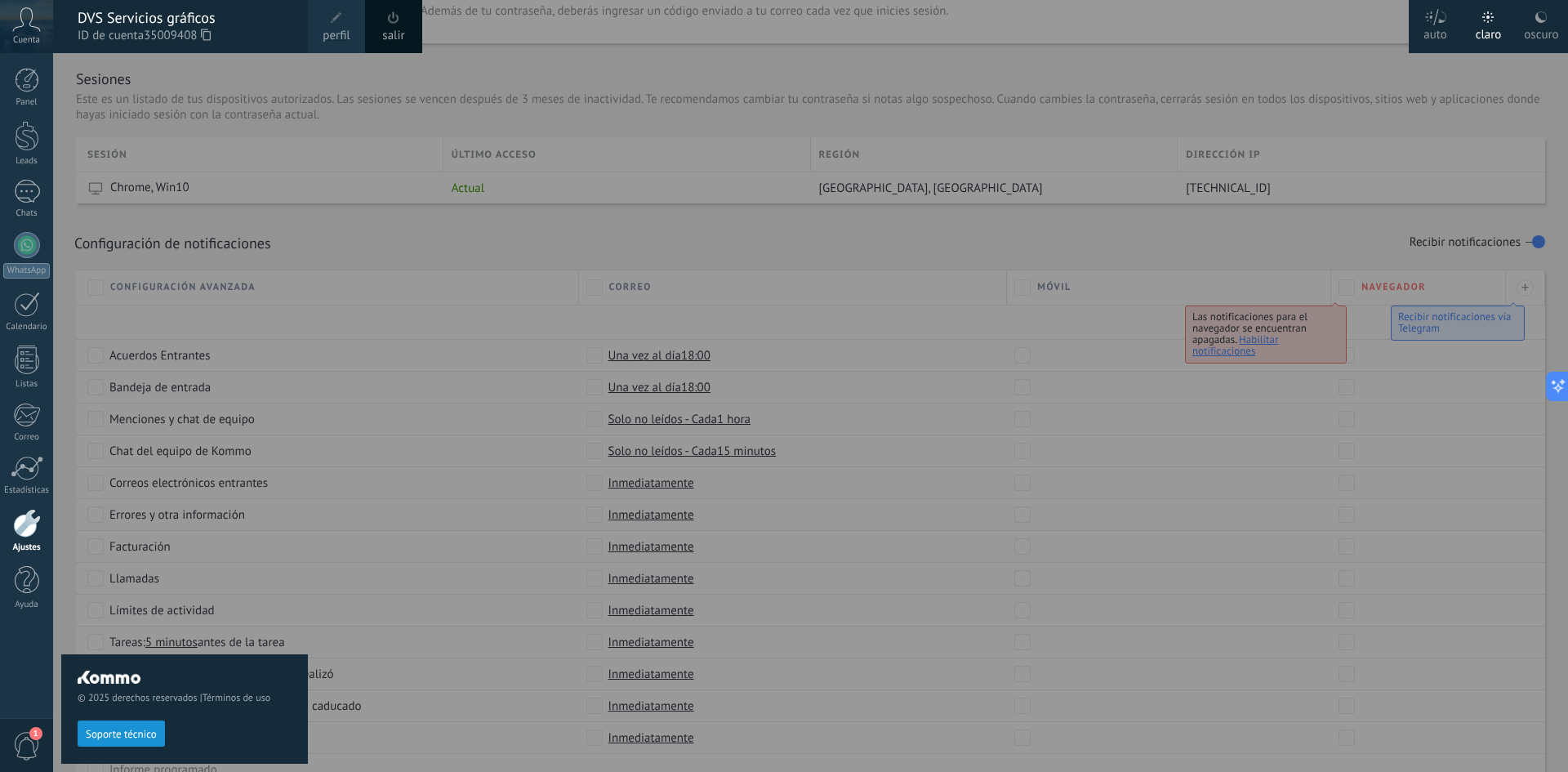
click at [120, 35] on span "ID de cuenta 35009408" at bounding box center [184, 36] width 214 height 18
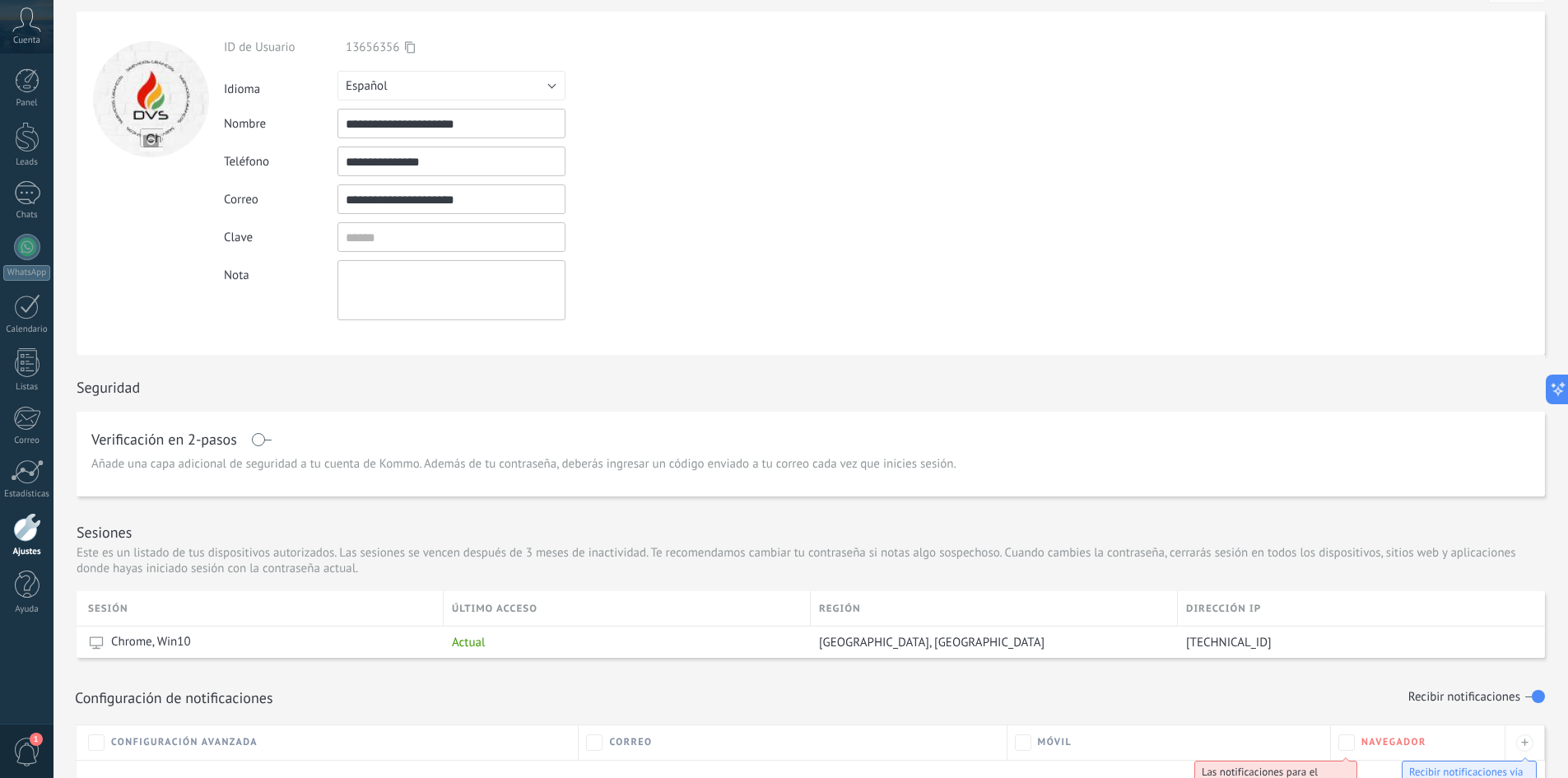
scroll to position [247, 0]
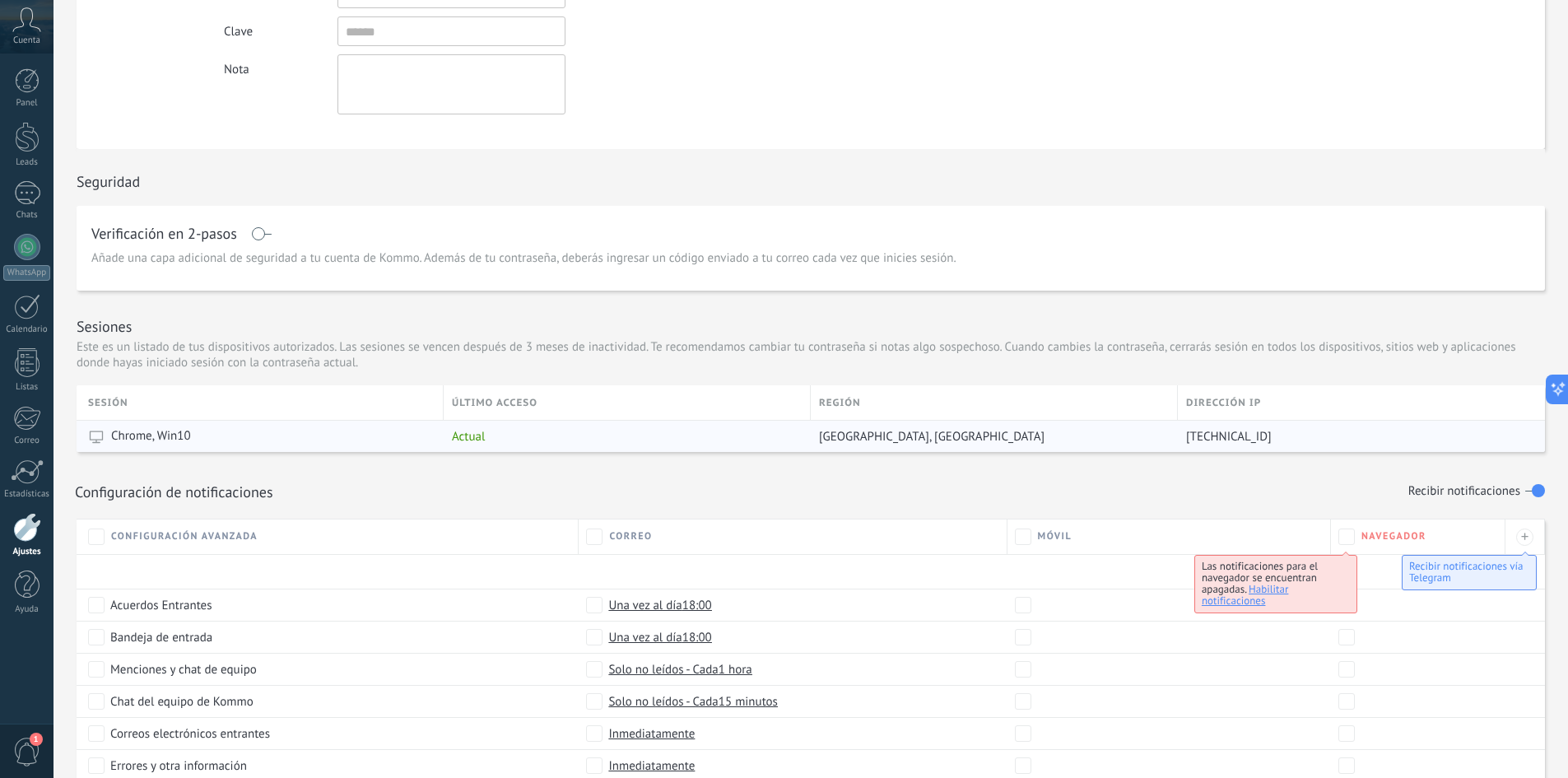
click at [865, 429] on span "[GEOGRAPHIC_DATA], [GEOGRAPHIC_DATA]" at bounding box center [932, 437] width 226 height 16
click at [853, 393] on div "Región" at bounding box center [994, 403] width 366 height 35
